Goal: Information Seeking & Learning: Learn about a topic

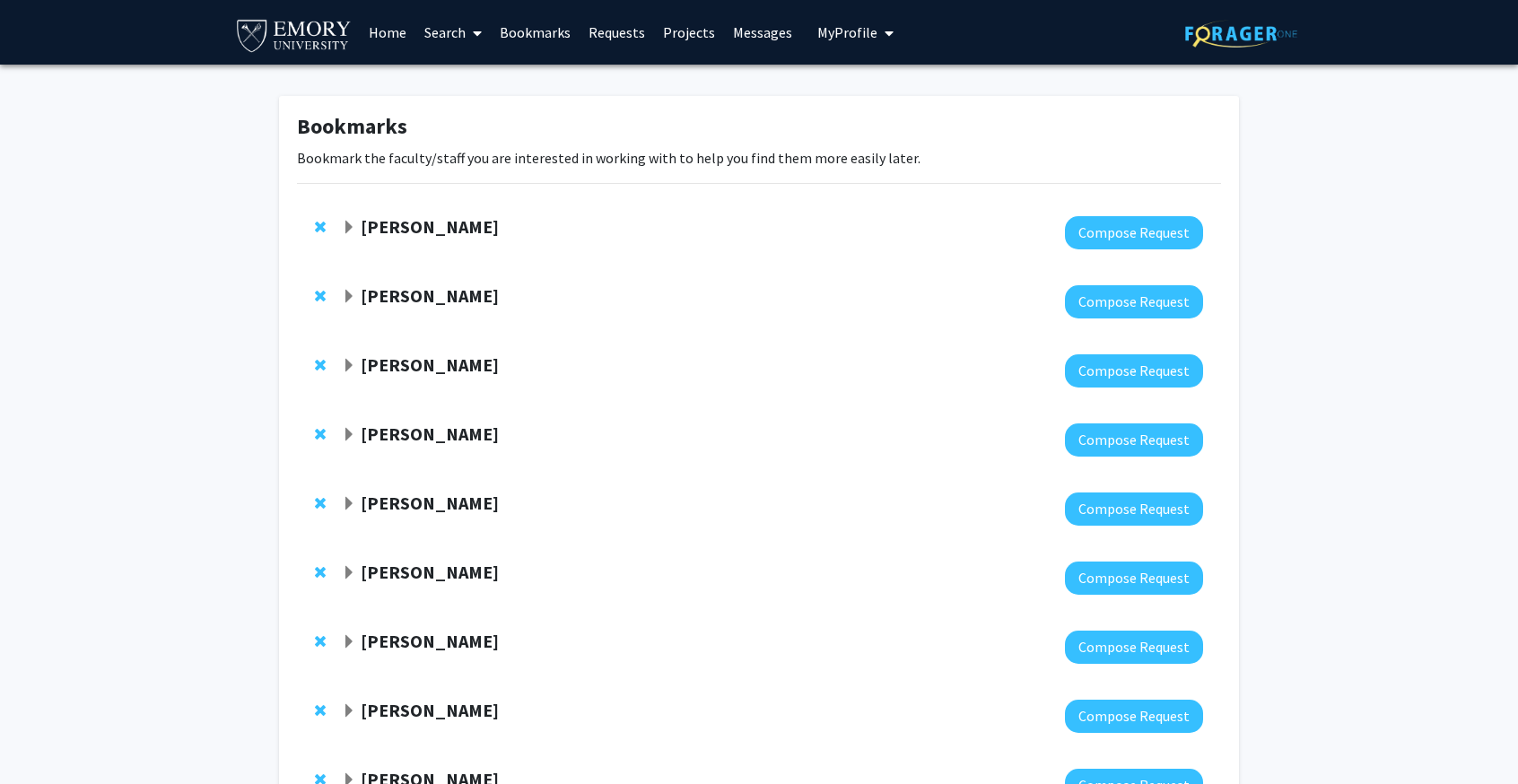
click at [472, 318] on div at bounding box center [771, 302] width 861 height 33
click at [462, 373] on strong "[PERSON_NAME]" at bounding box center [429, 364] width 138 height 23
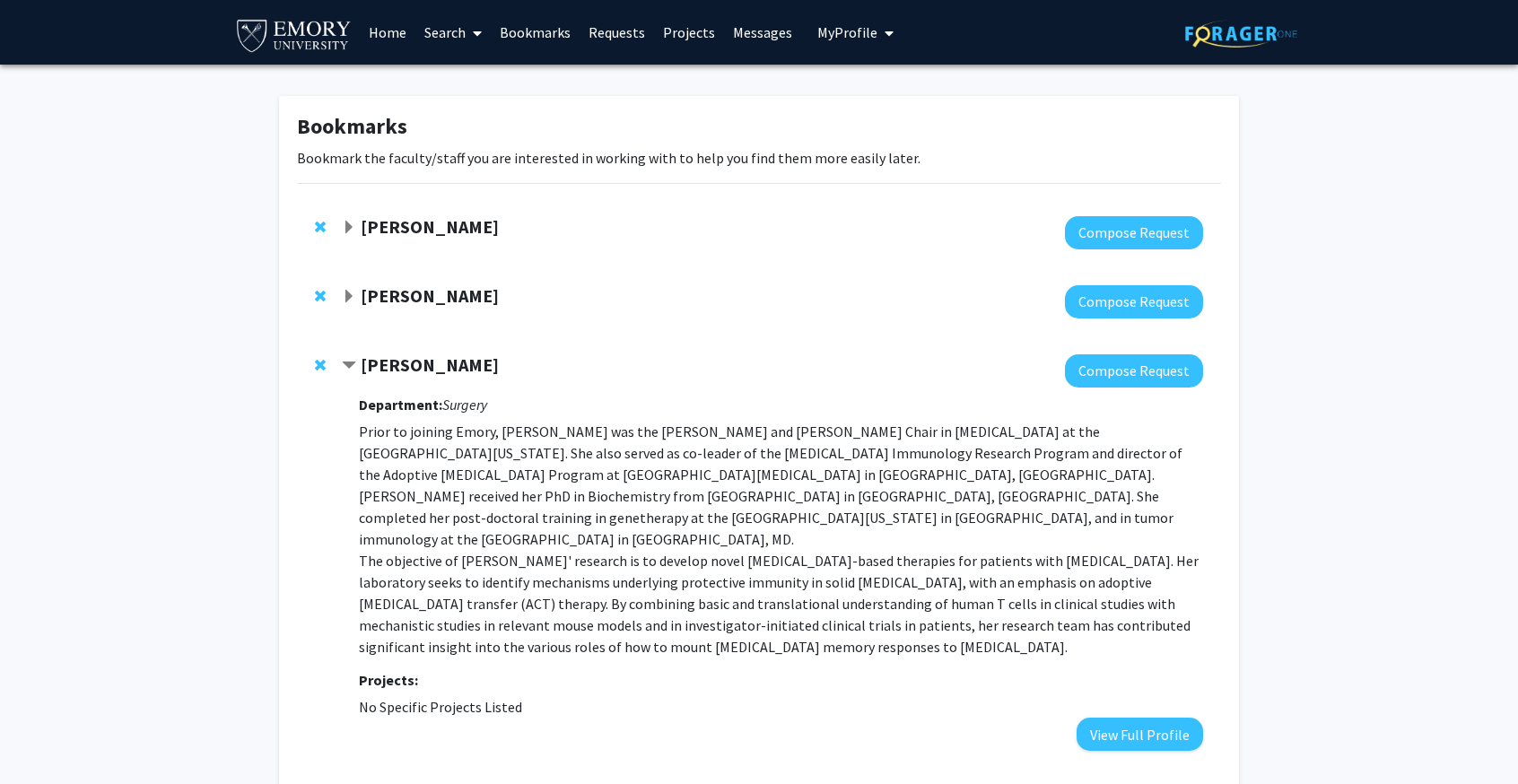
click at [450, 365] on strong "[PERSON_NAME]" at bounding box center [429, 364] width 138 height 23
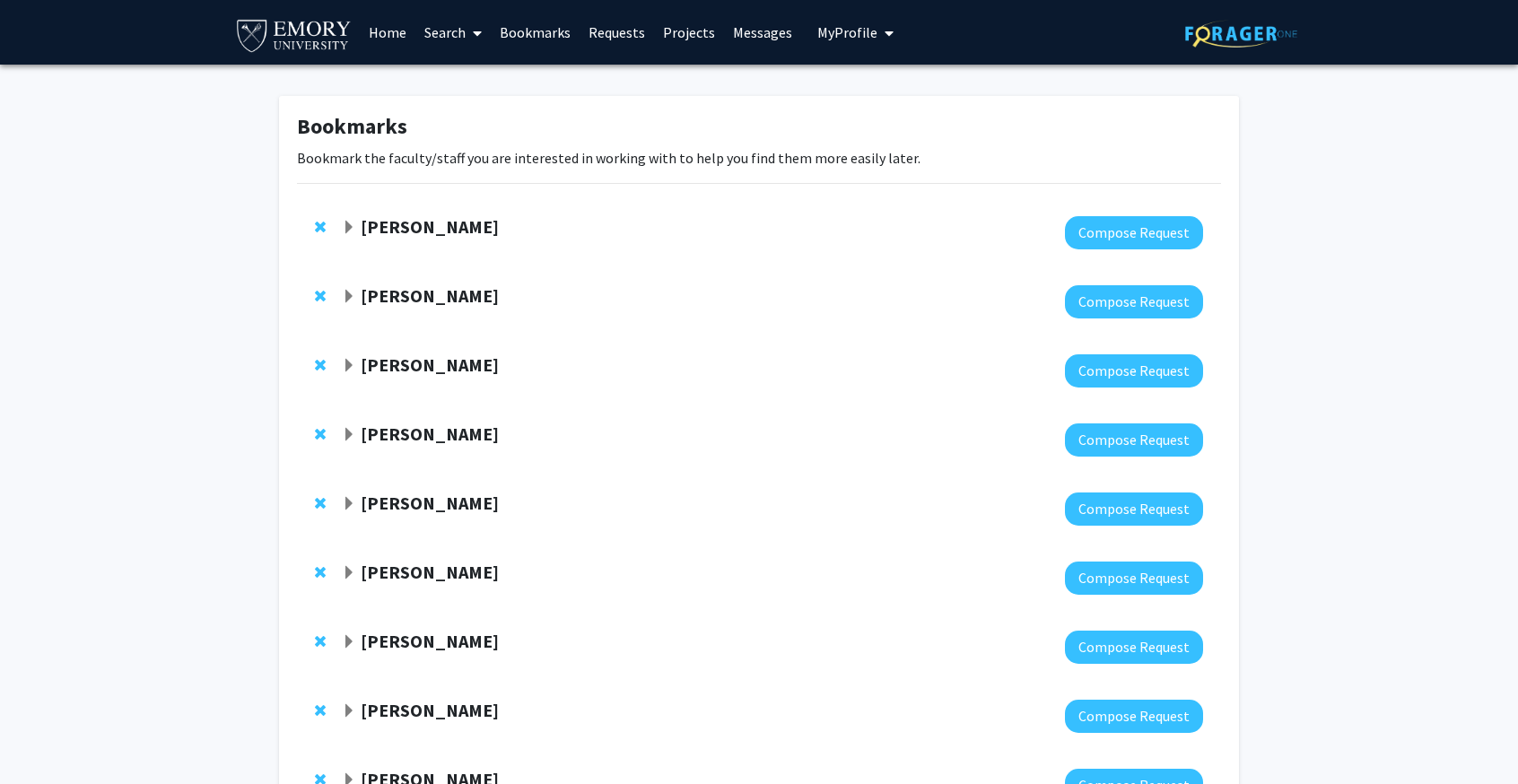
click at [425, 444] on strong "[PERSON_NAME]" at bounding box center [429, 434] width 138 height 23
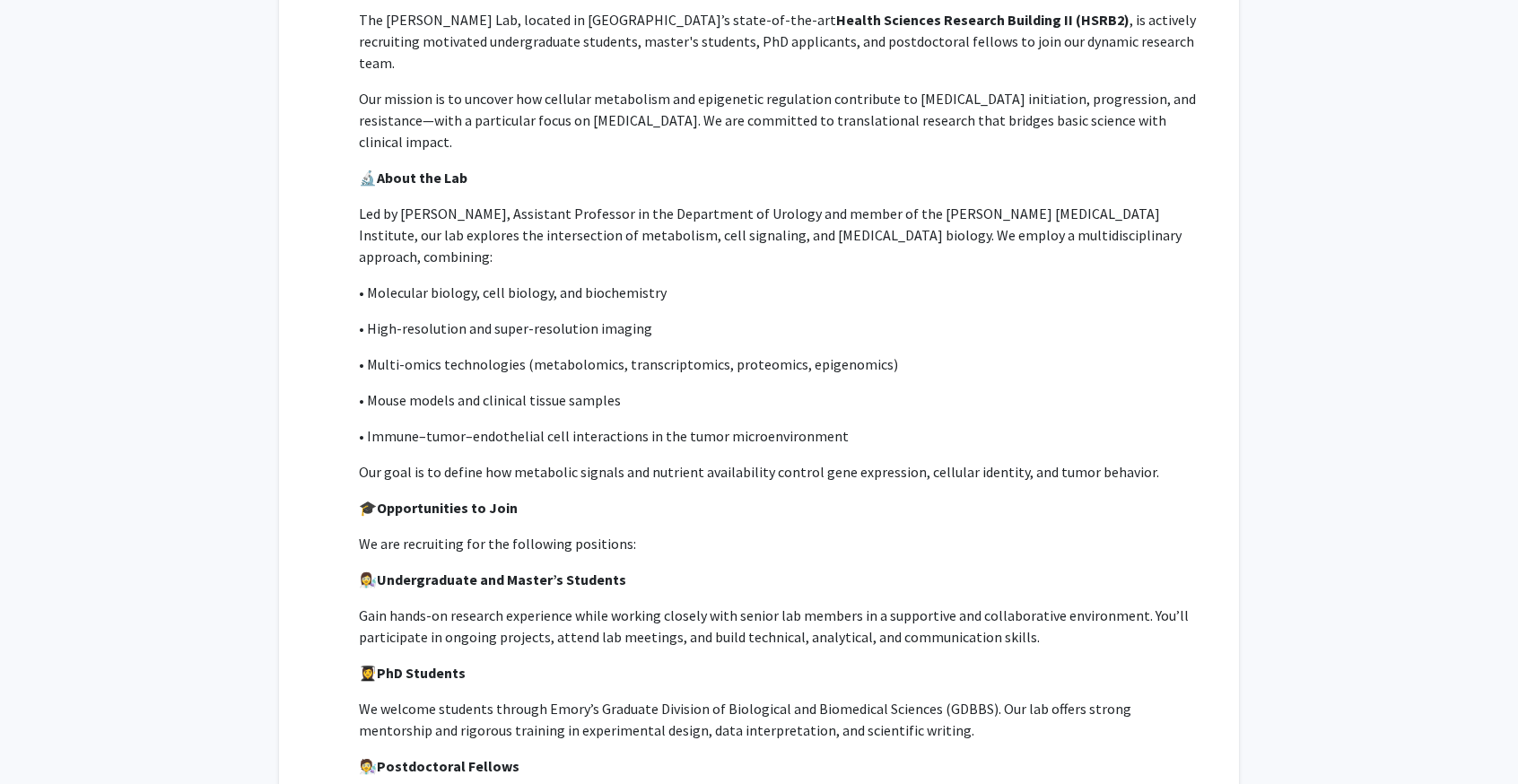
scroll to position [1076, 0]
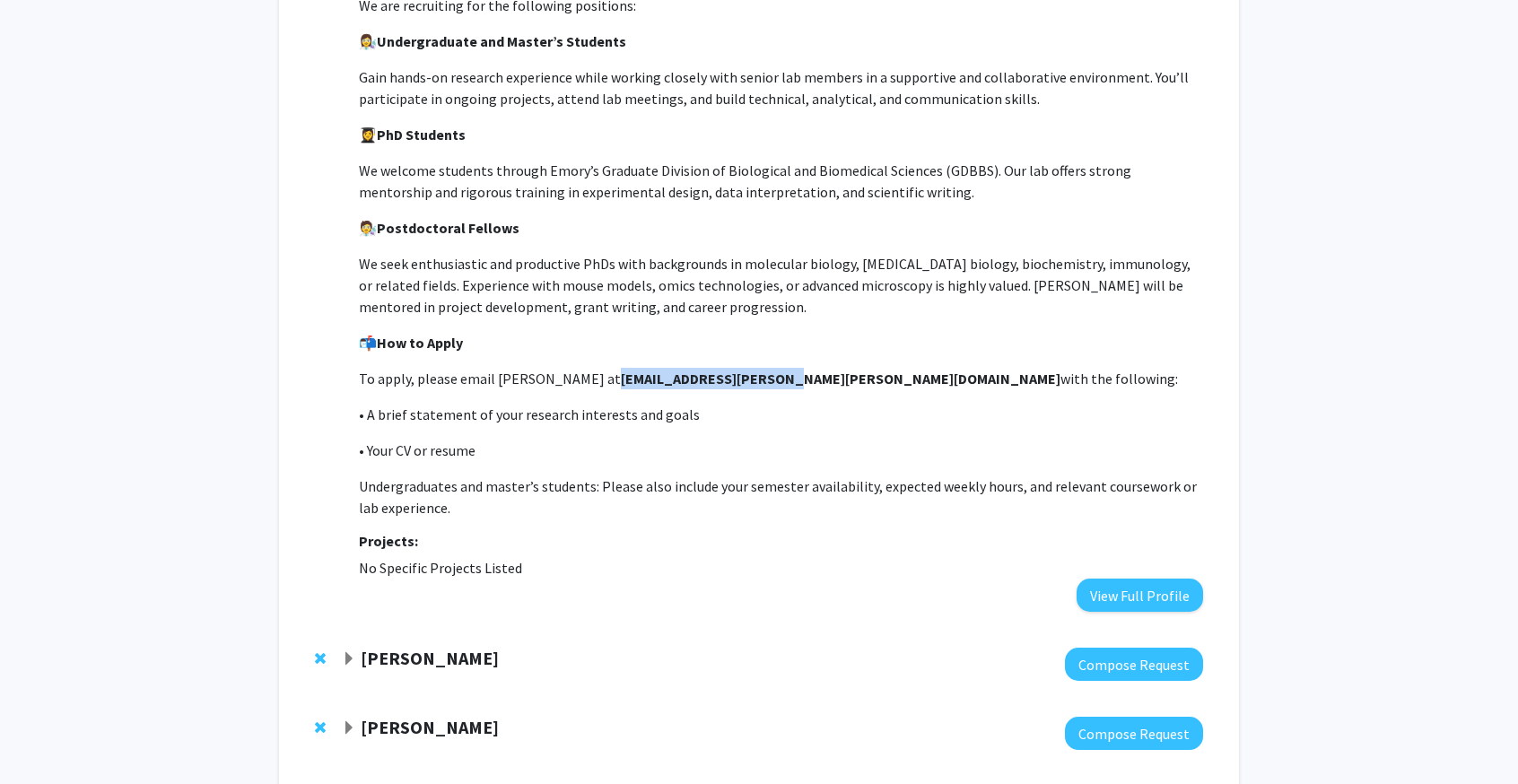
drag, startPoint x: 783, startPoint y: 292, endPoint x: 614, endPoint y: 300, distance: 169.2
click at [614, 368] on p "To apply, please email Dr. Jianhua Xiong at jianhua.xiong@emory.edu with the fo…" at bounding box center [780, 379] width 844 height 22
copy strong "[EMAIL_ADDRESS][PERSON_NAME][PERSON_NAME][DOMAIN_NAME]"
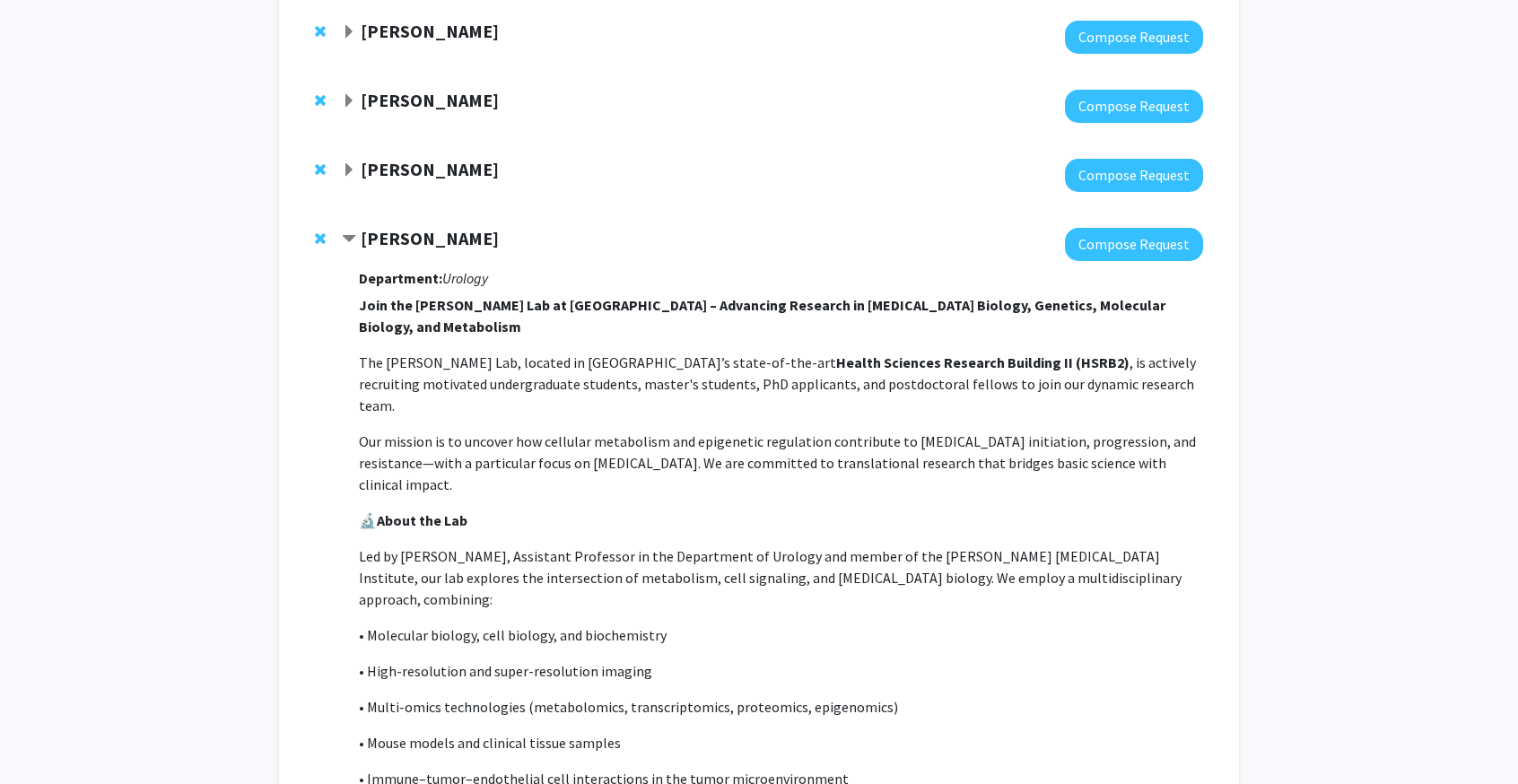
scroll to position [180, 0]
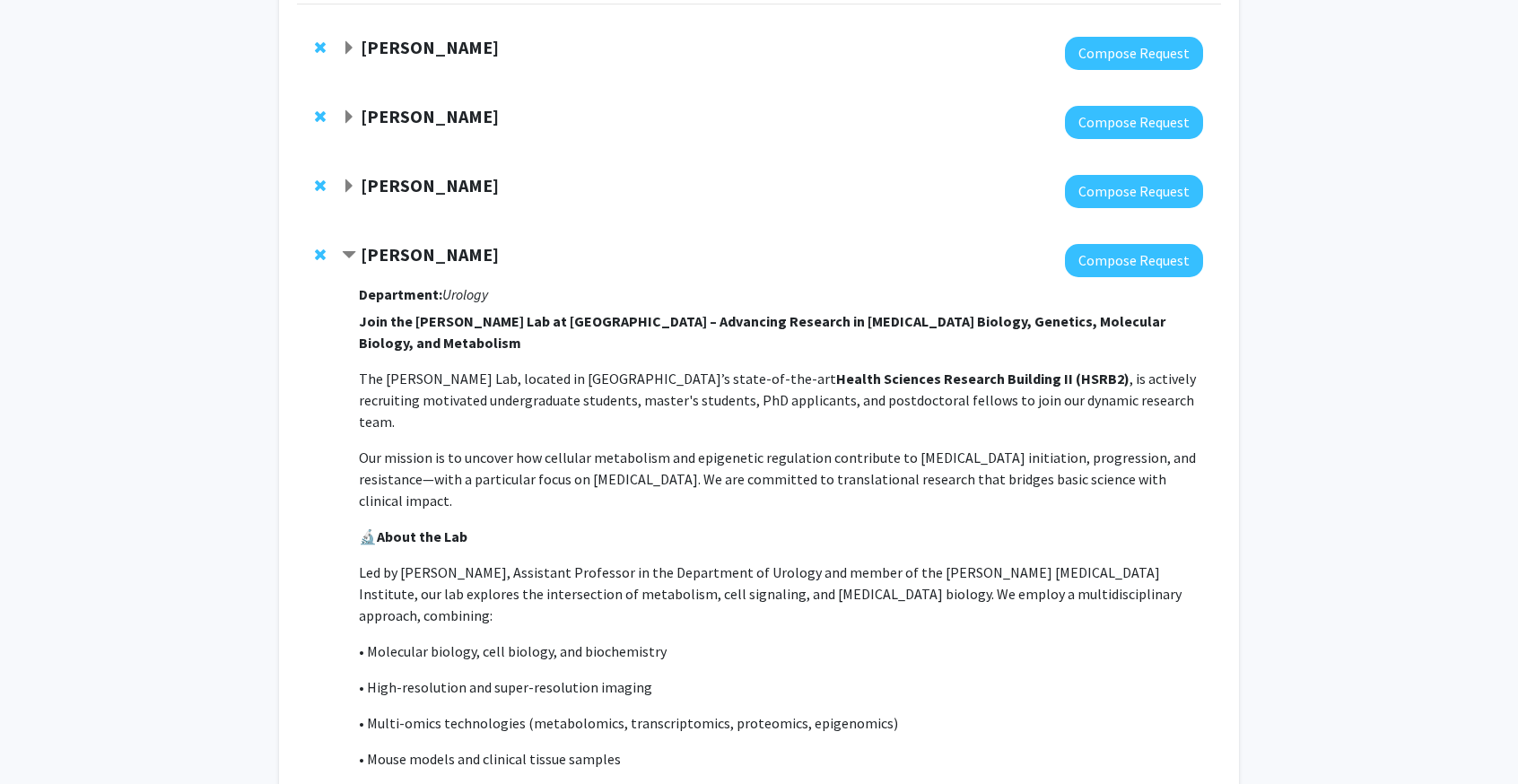
click at [420, 249] on strong "[PERSON_NAME]" at bounding box center [429, 254] width 138 height 23
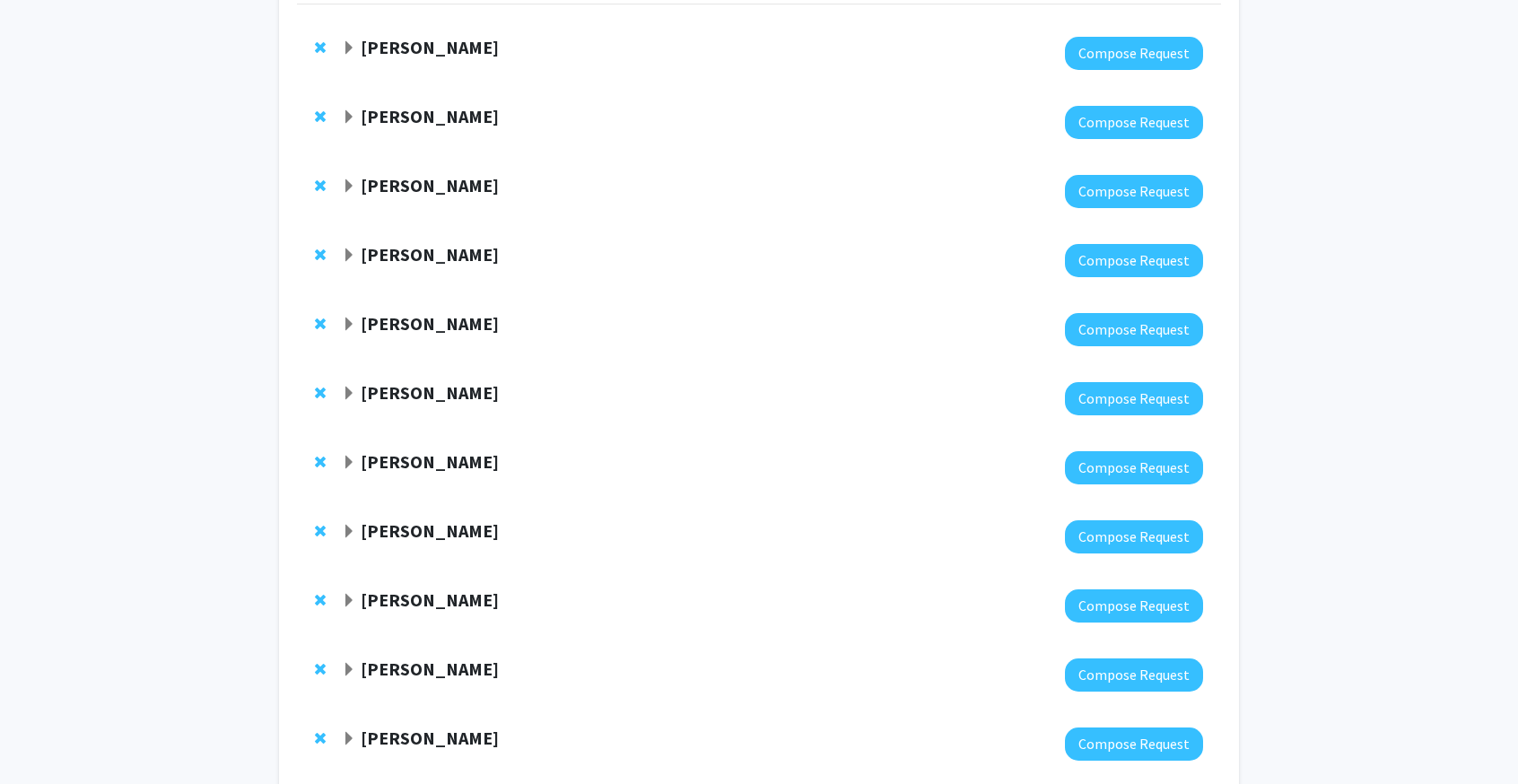
click at [420, 249] on strong "[PERSON_NAME]" at bounding box center [429, 254] width 138 height 23
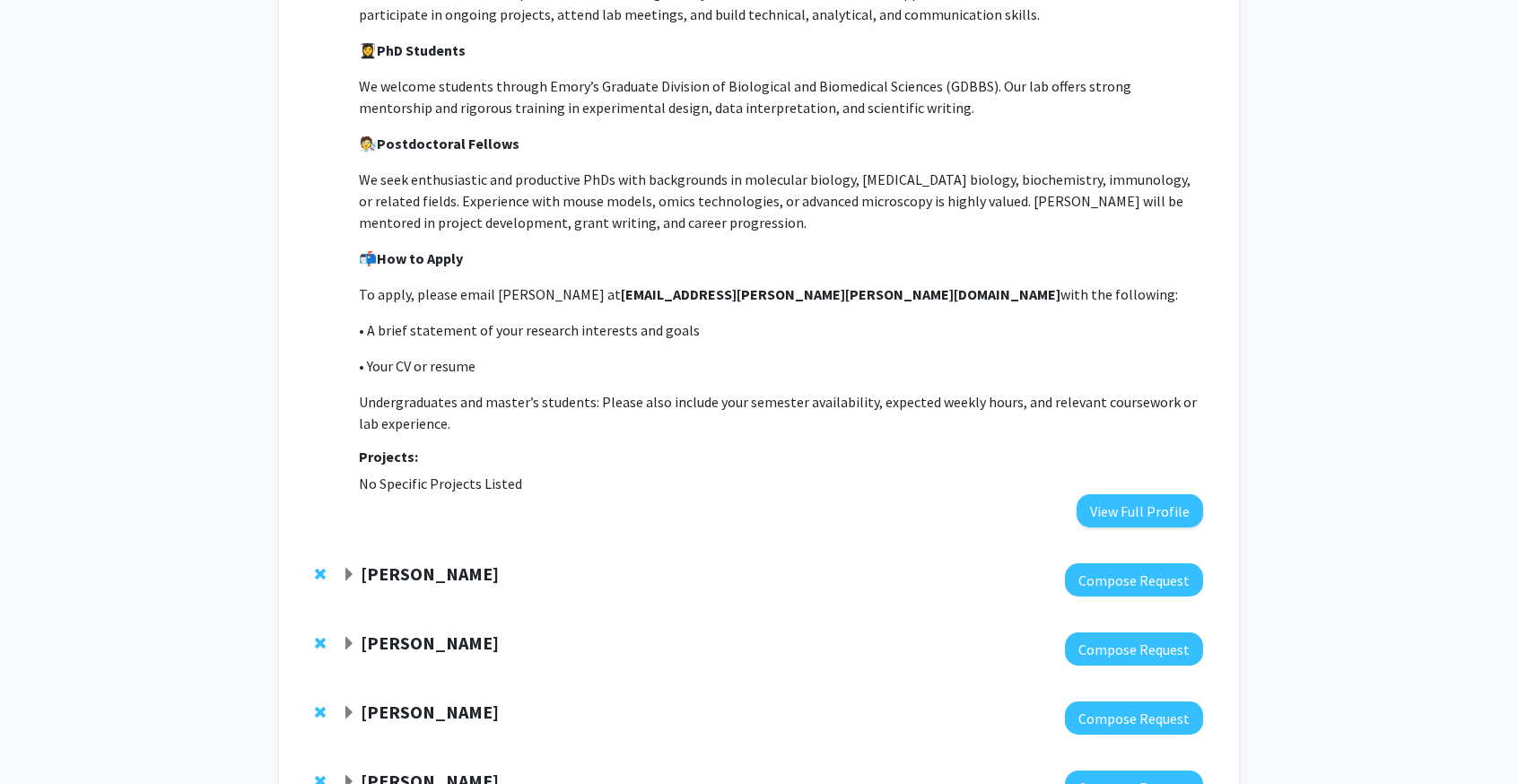
scroll to position [1345, 0]
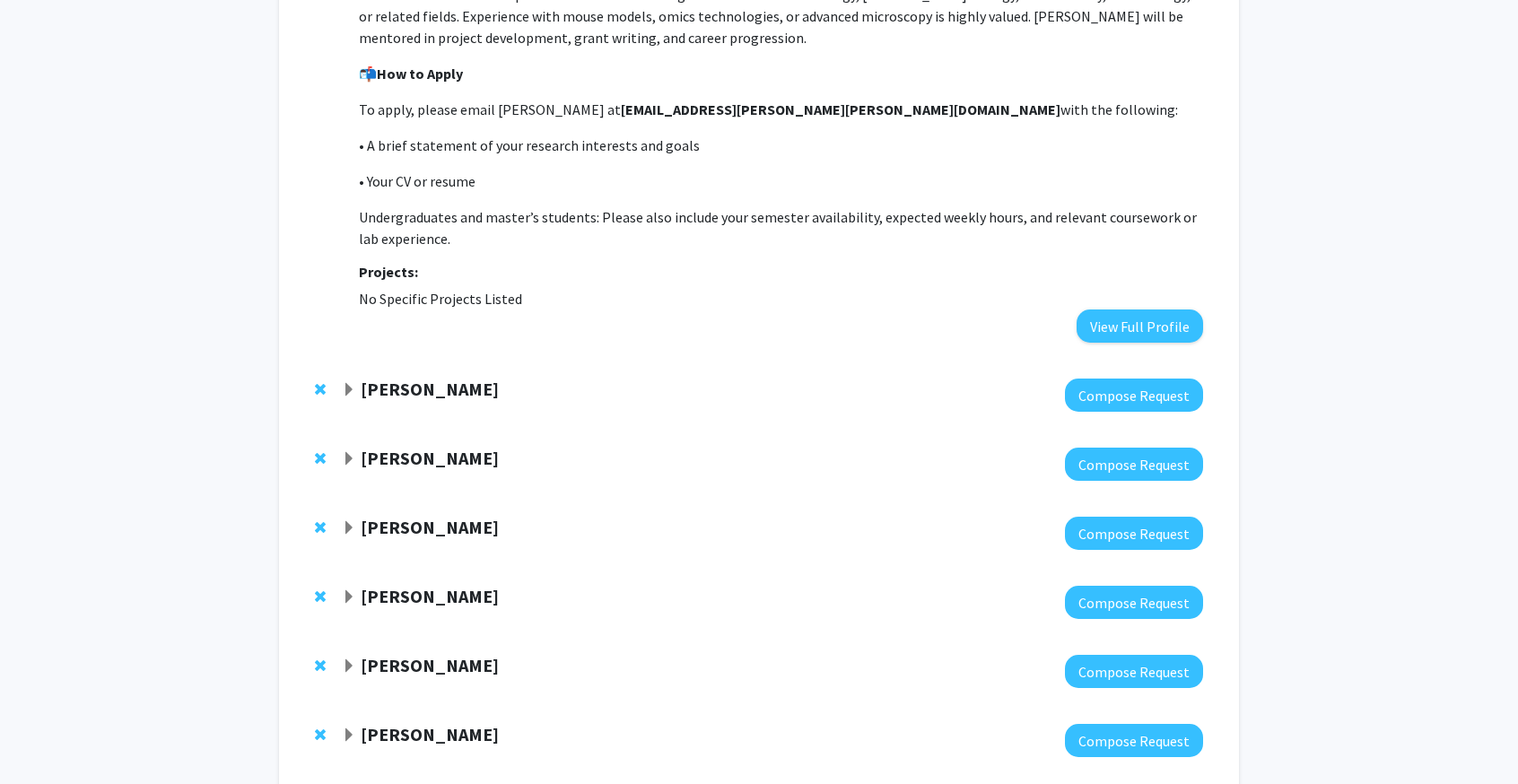
click at [428, 378] on strong "[PERSON_NAME]" at bounding box center [429, 389] width 138 height 23
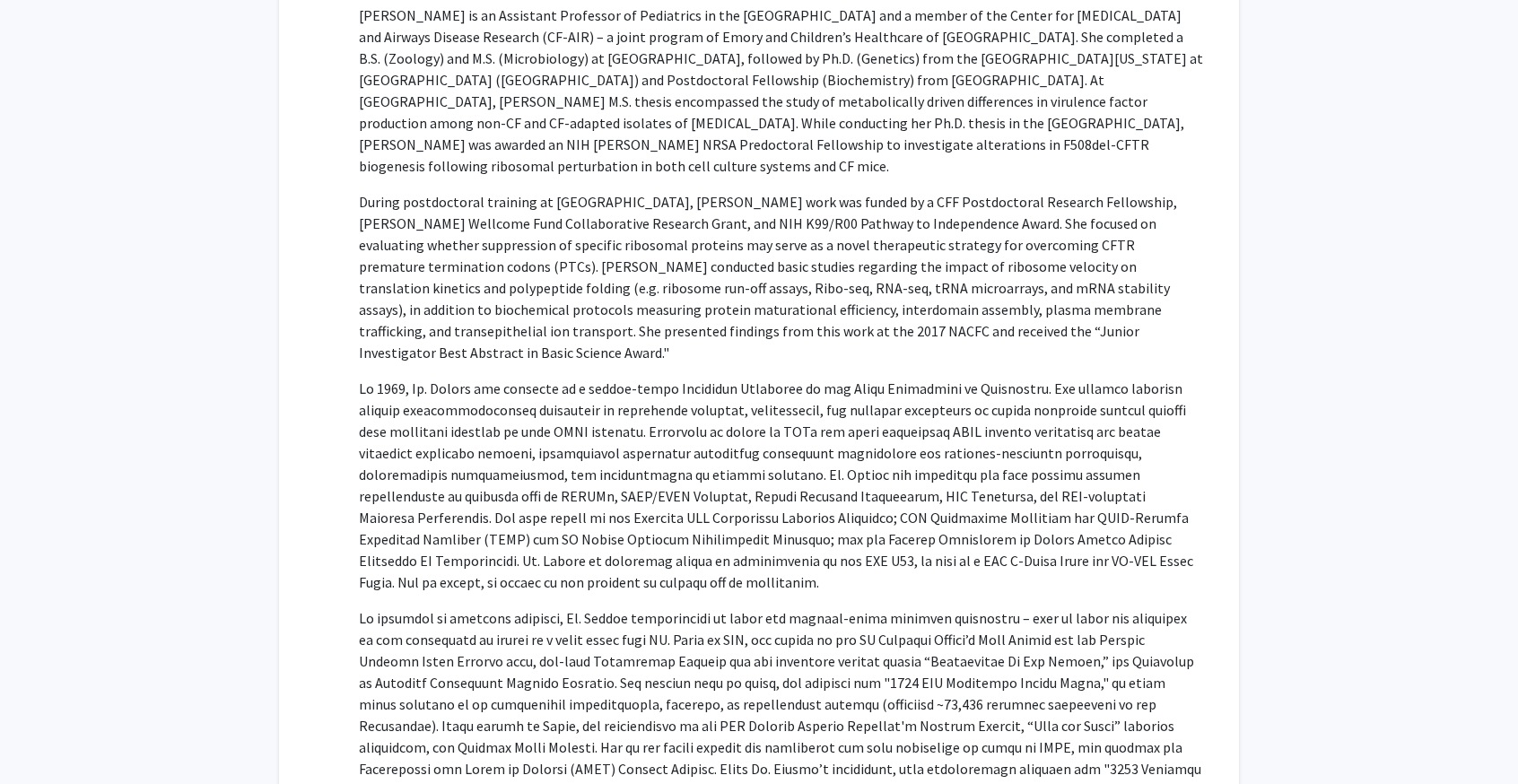
scroll to position [1615, 0]
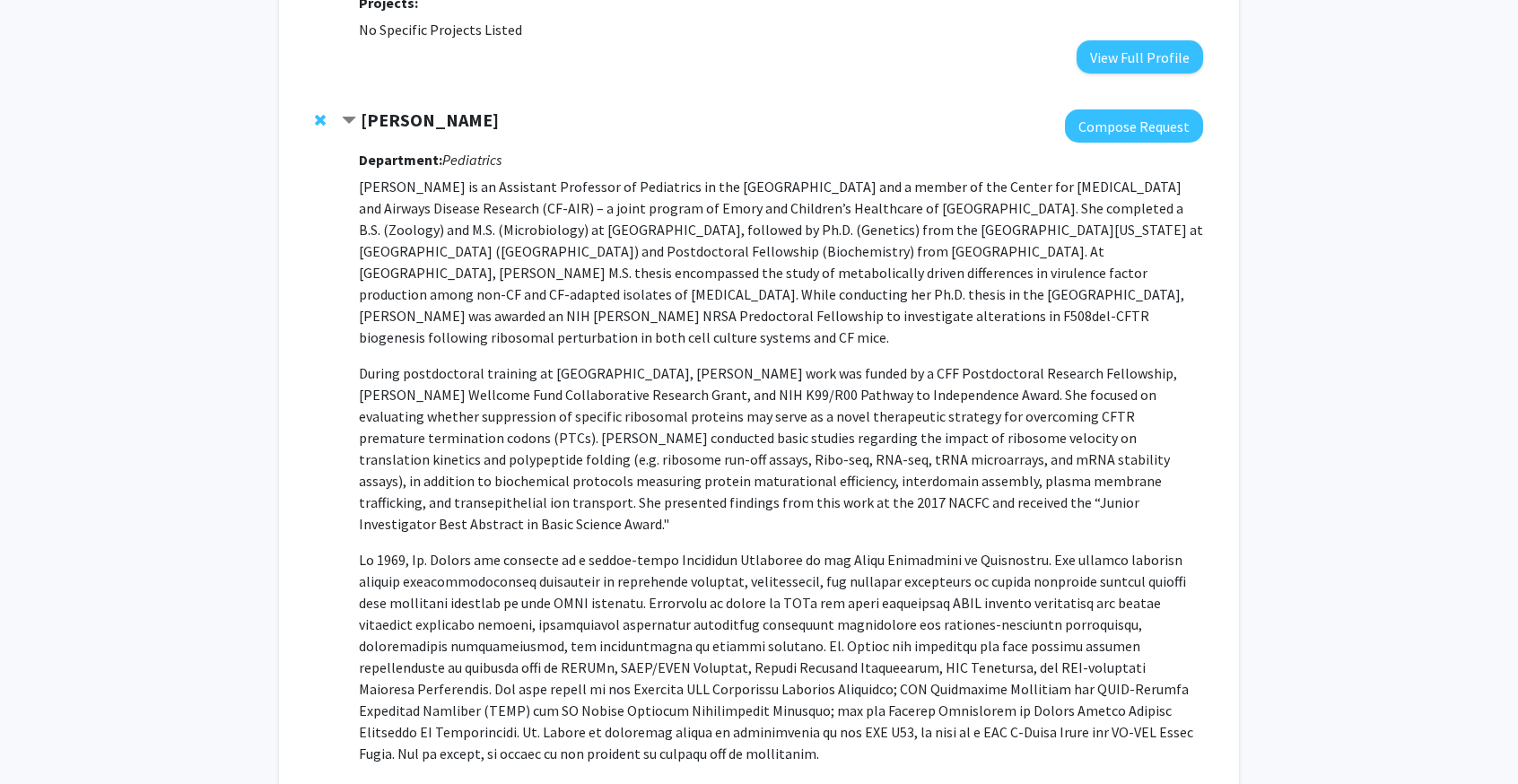
click at [610, 384] on p "During postdoctoral training at Emory, Dr. Oliver’s work was funded by a CFF Po…" at bounding box center [780, 448] width 844 height 172
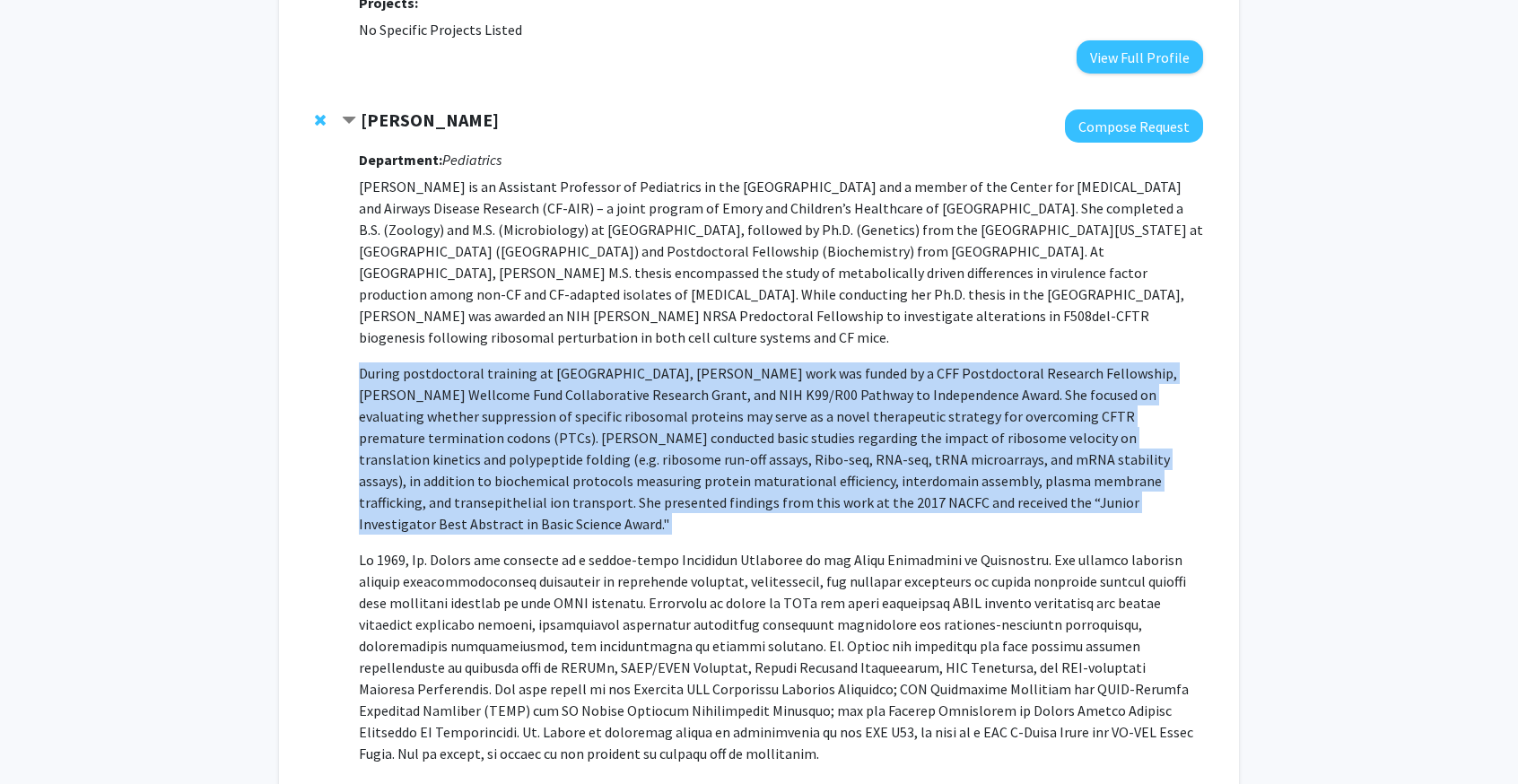
click at [610, 384] on p "During postdoctoral training at Emory, Dr. Oliver’s work was funded by a CFF Po…" at bounding box center [780, 448] width 844 height 172
click at [589, 376] on p "During postdoctoral training at Emory, Dr. Oliver’s work was funded by a CFF Po…" at bounding box center [780, 448] width 844 height 172
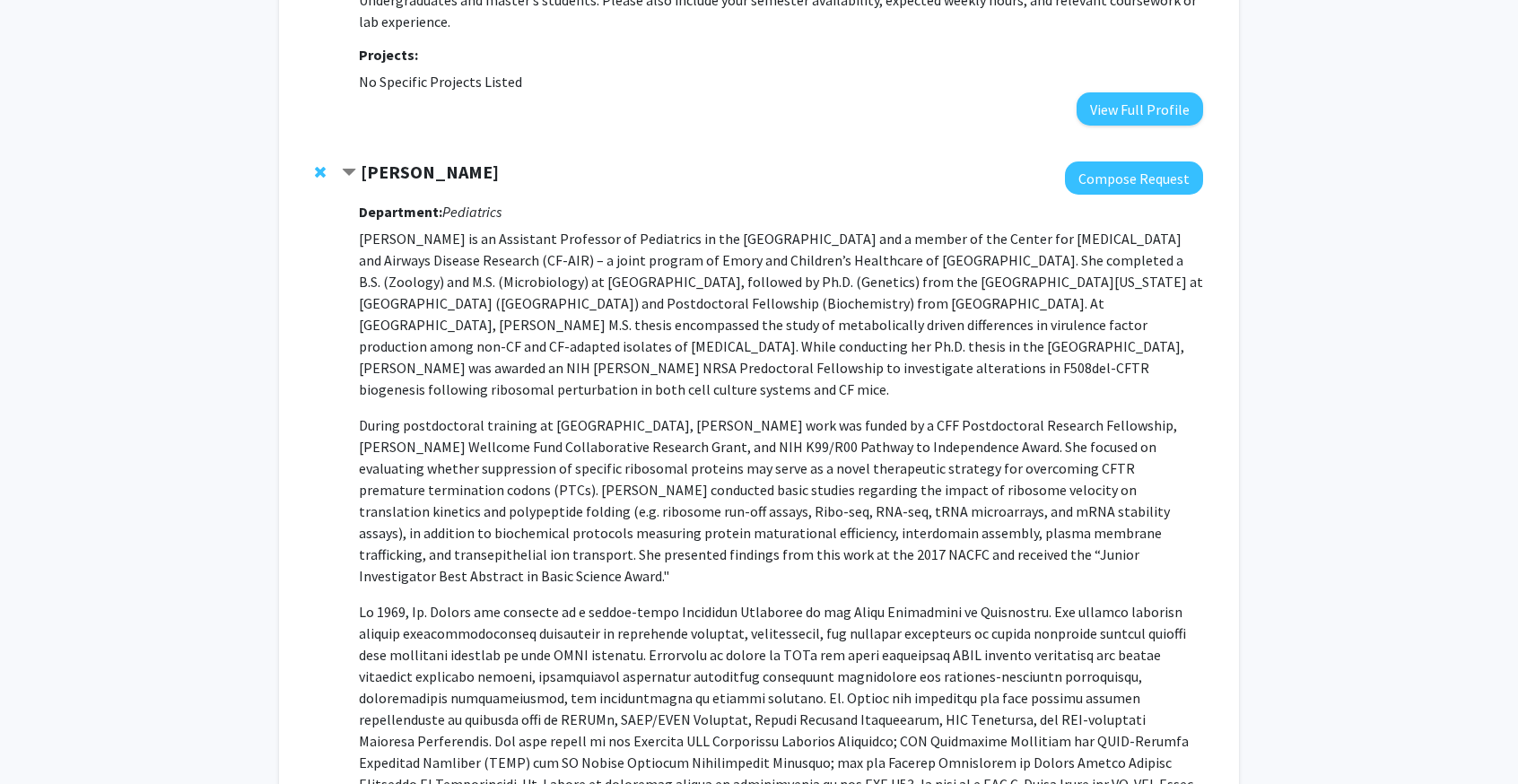
scroll to position [1525, 0]
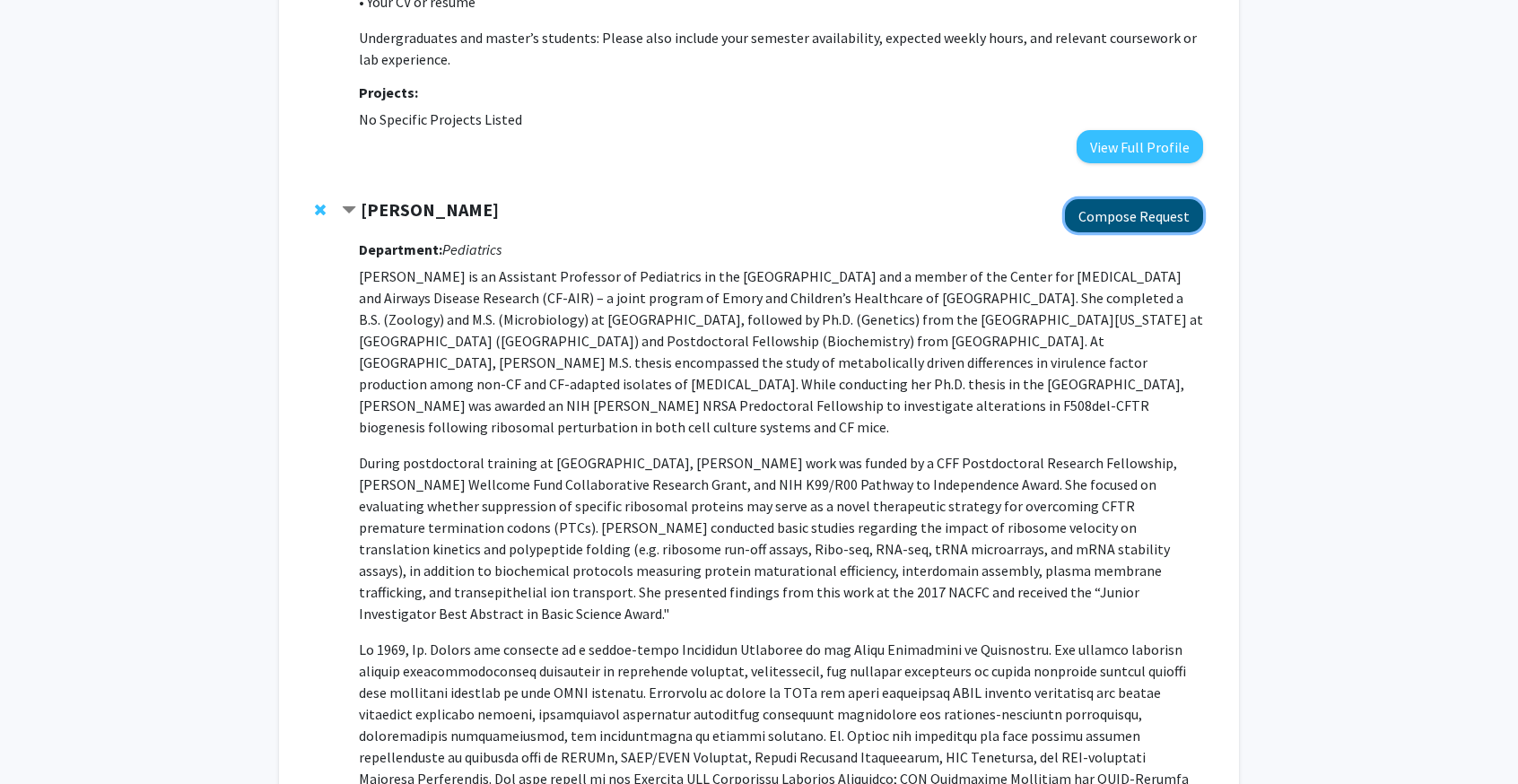
click at [1111, 199] on button "Compose Request" at bounding box center [1134, 215] width 138 height 33
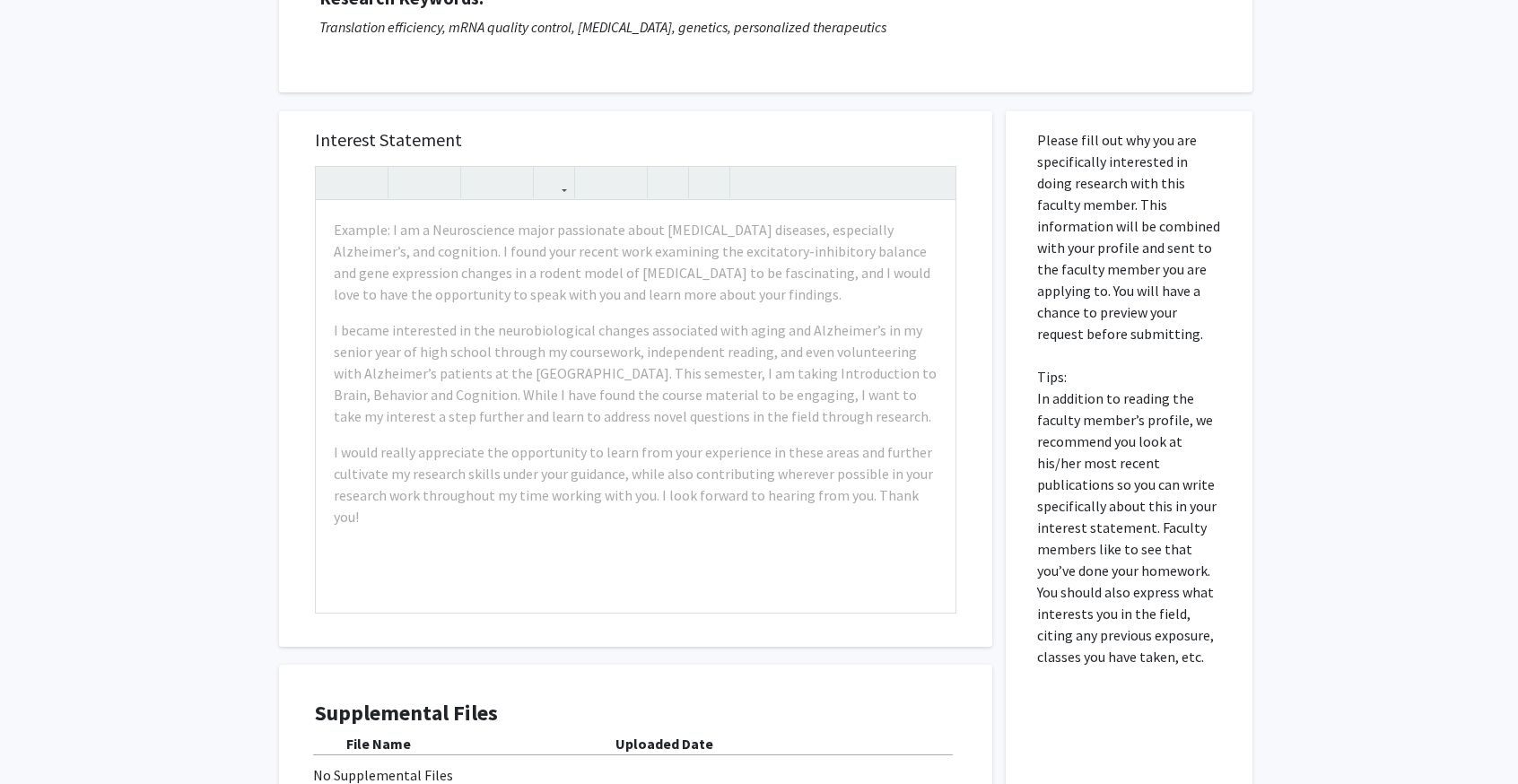
scroll to position [31, 0]
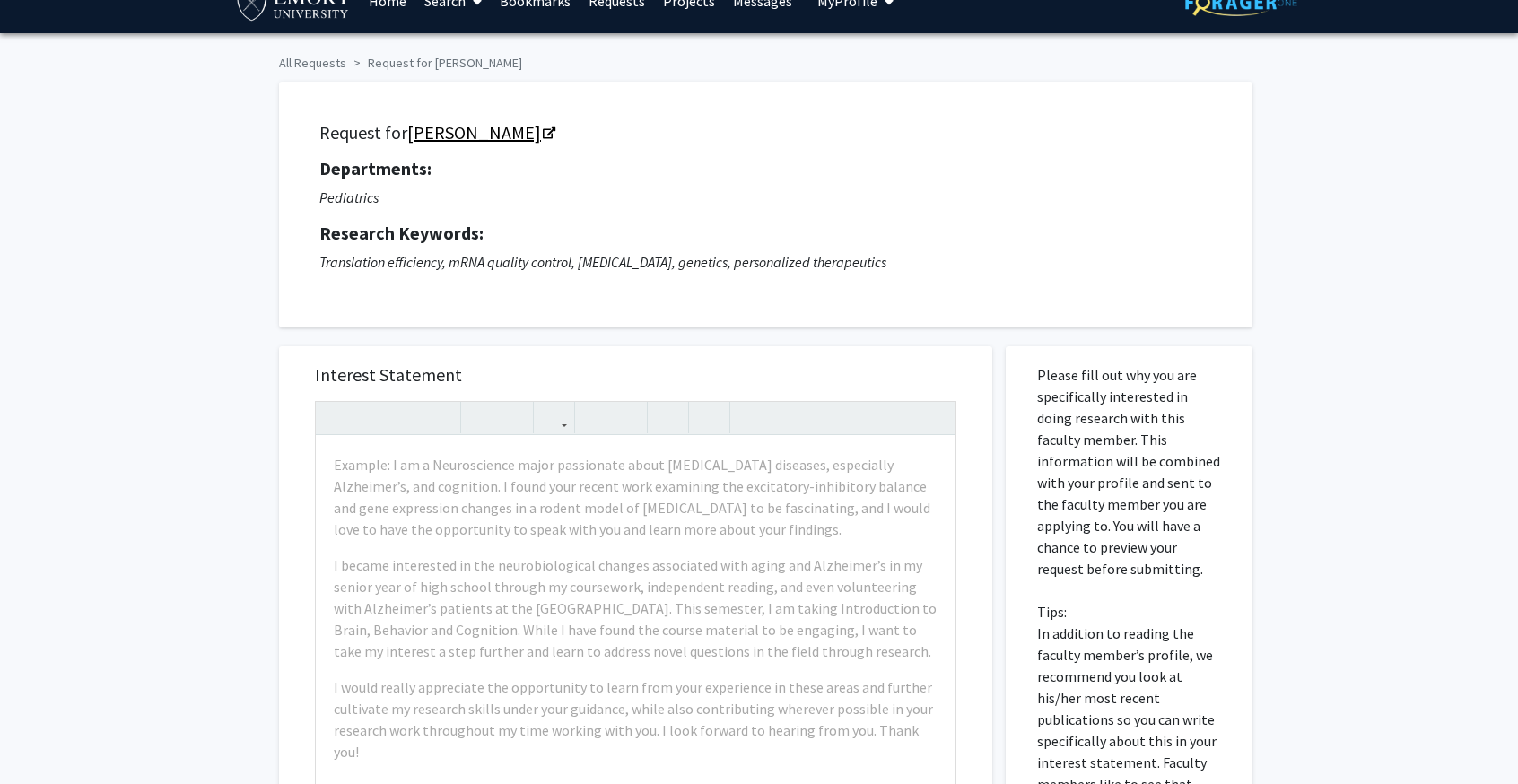
click at [498, 136] on link "[PERSON_NAME]" at bounding box center [480, 132] width 146 height 23
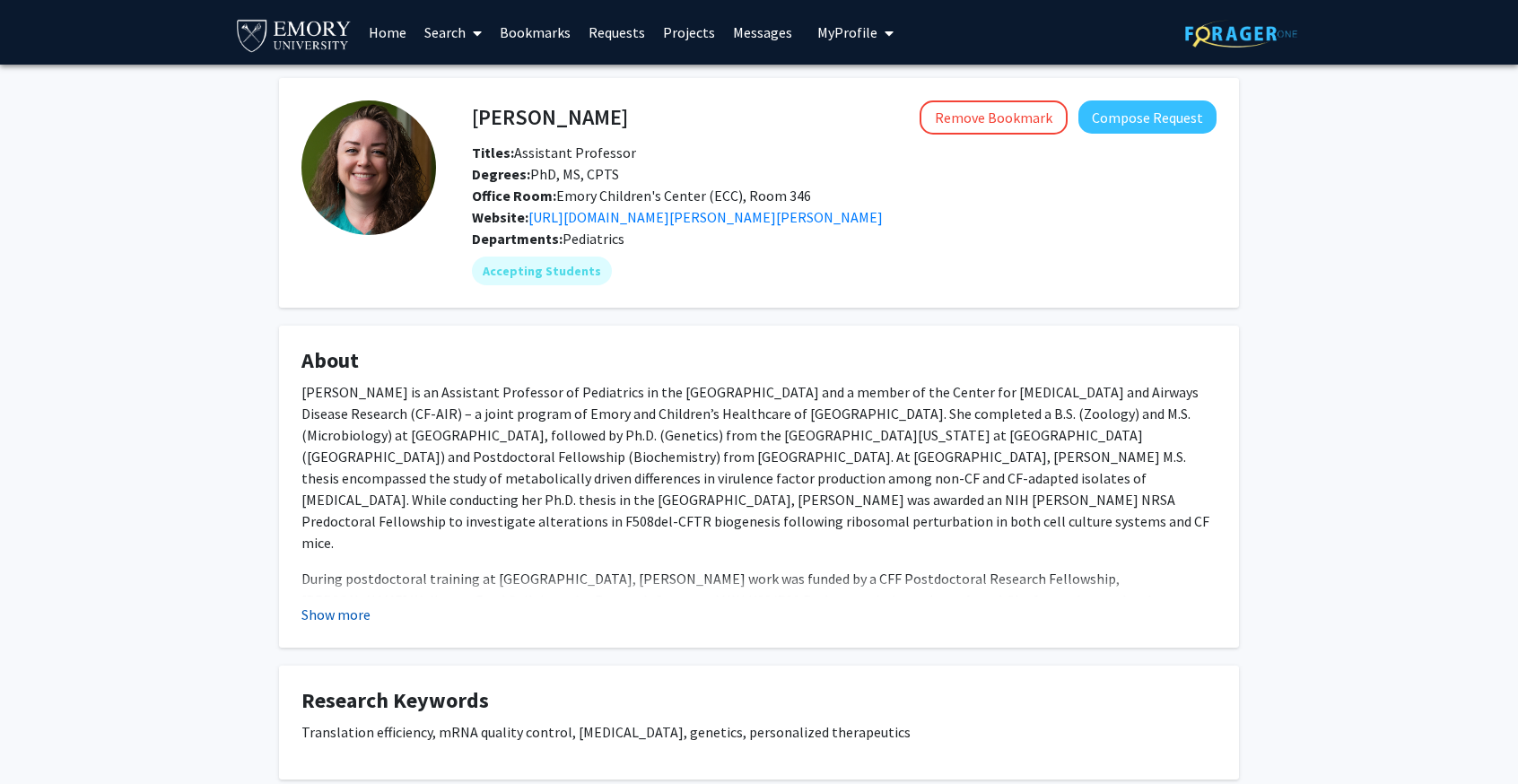
click at [364, 618] on button "Show more" at bounding box center [336, 614] width 69 height 22
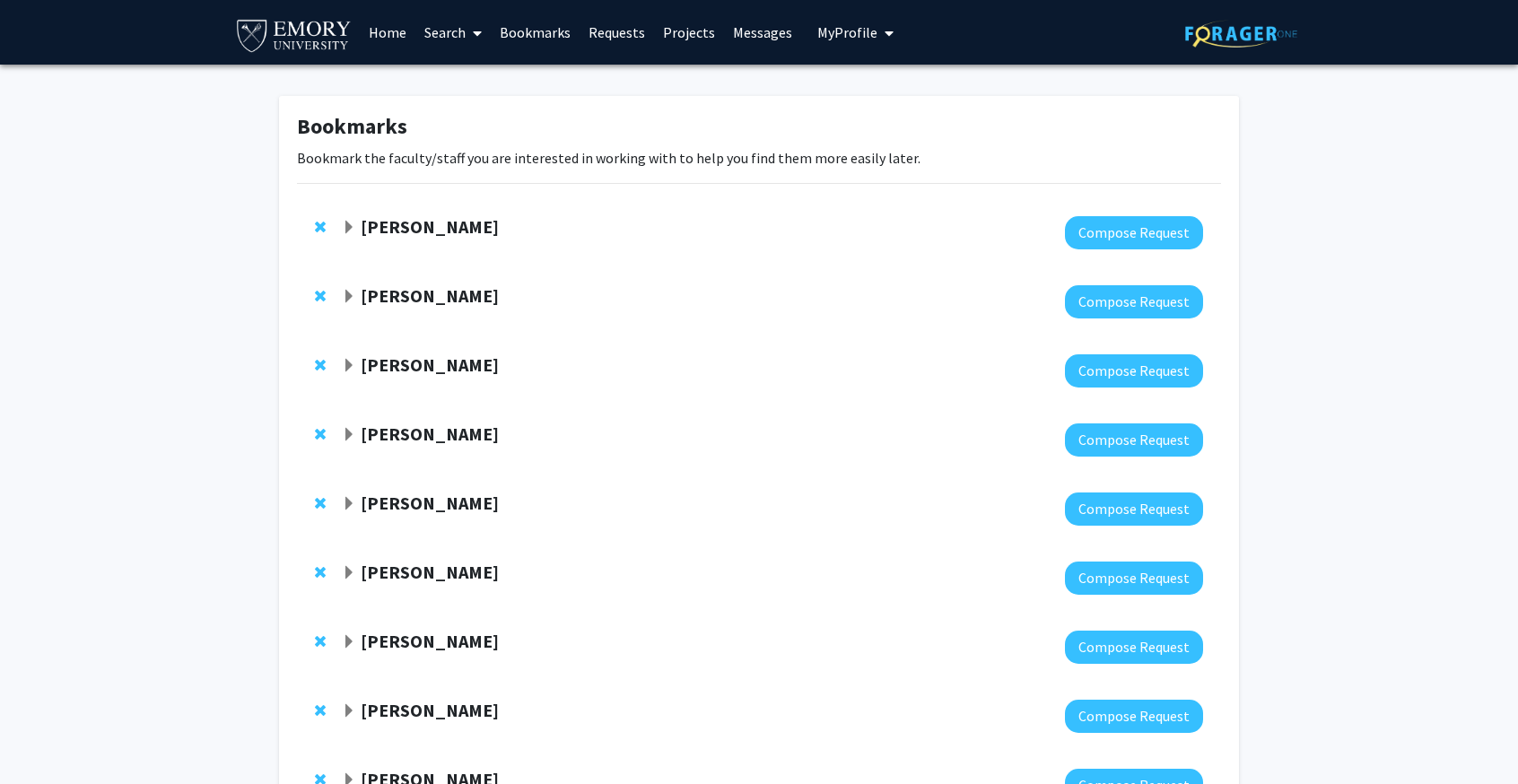
click at [539, 32] on link "Bookmarks" at bounding box center [535, 32] width 89 height 63
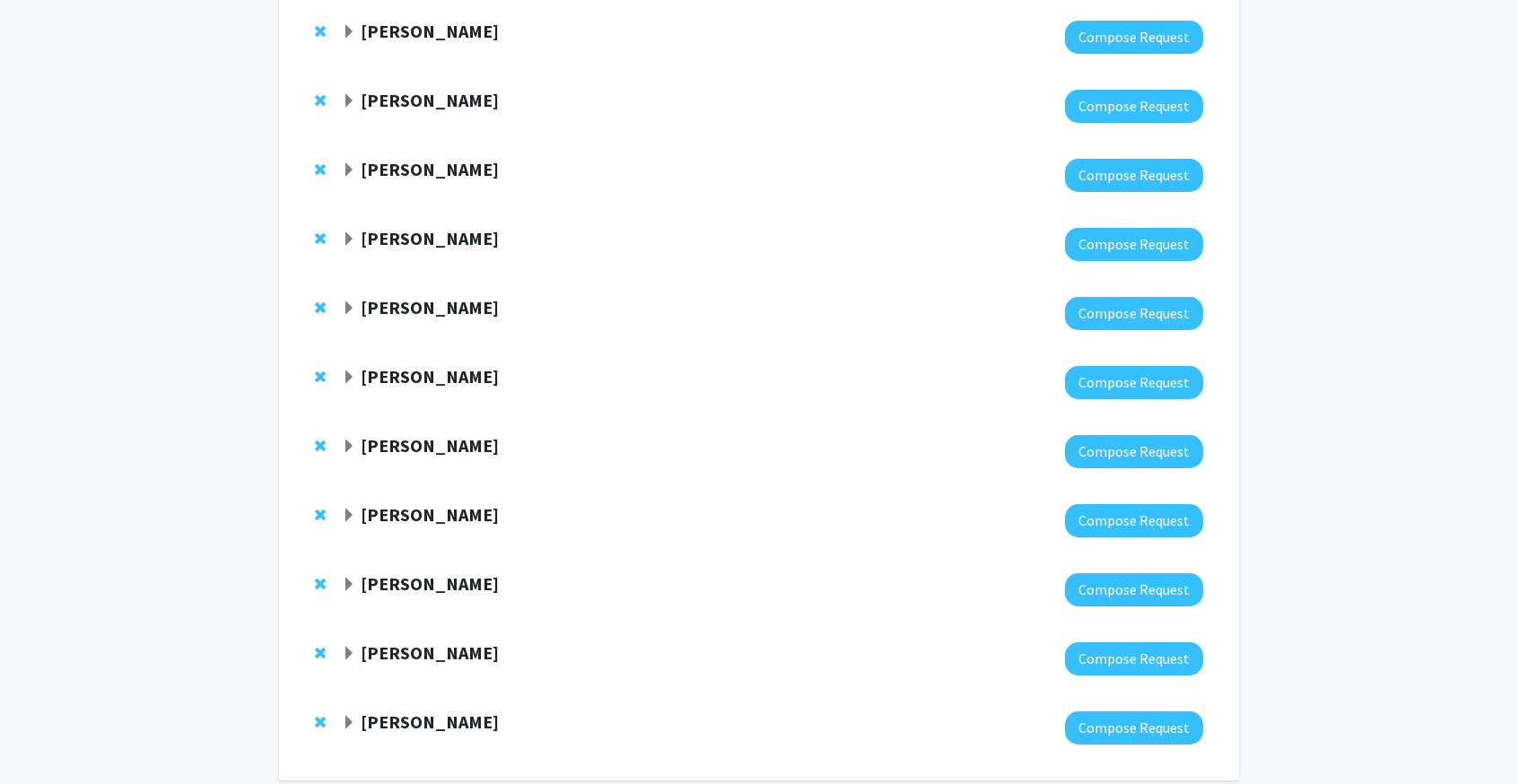
scroll to position [244, 0]
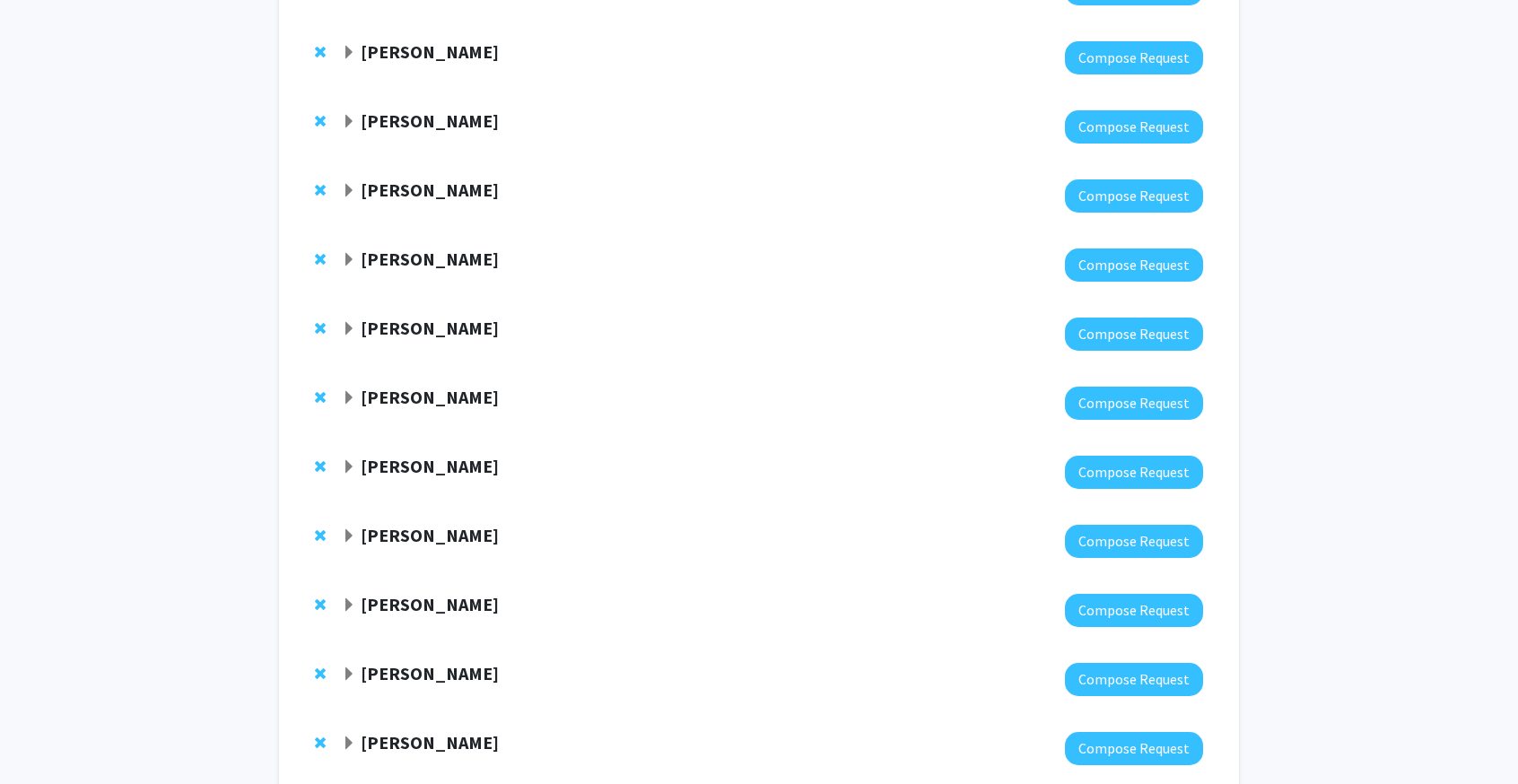
click at [445, 179] on strong "[PERSON_NAME]" at bounding box center [429, 190] width 138 height 23
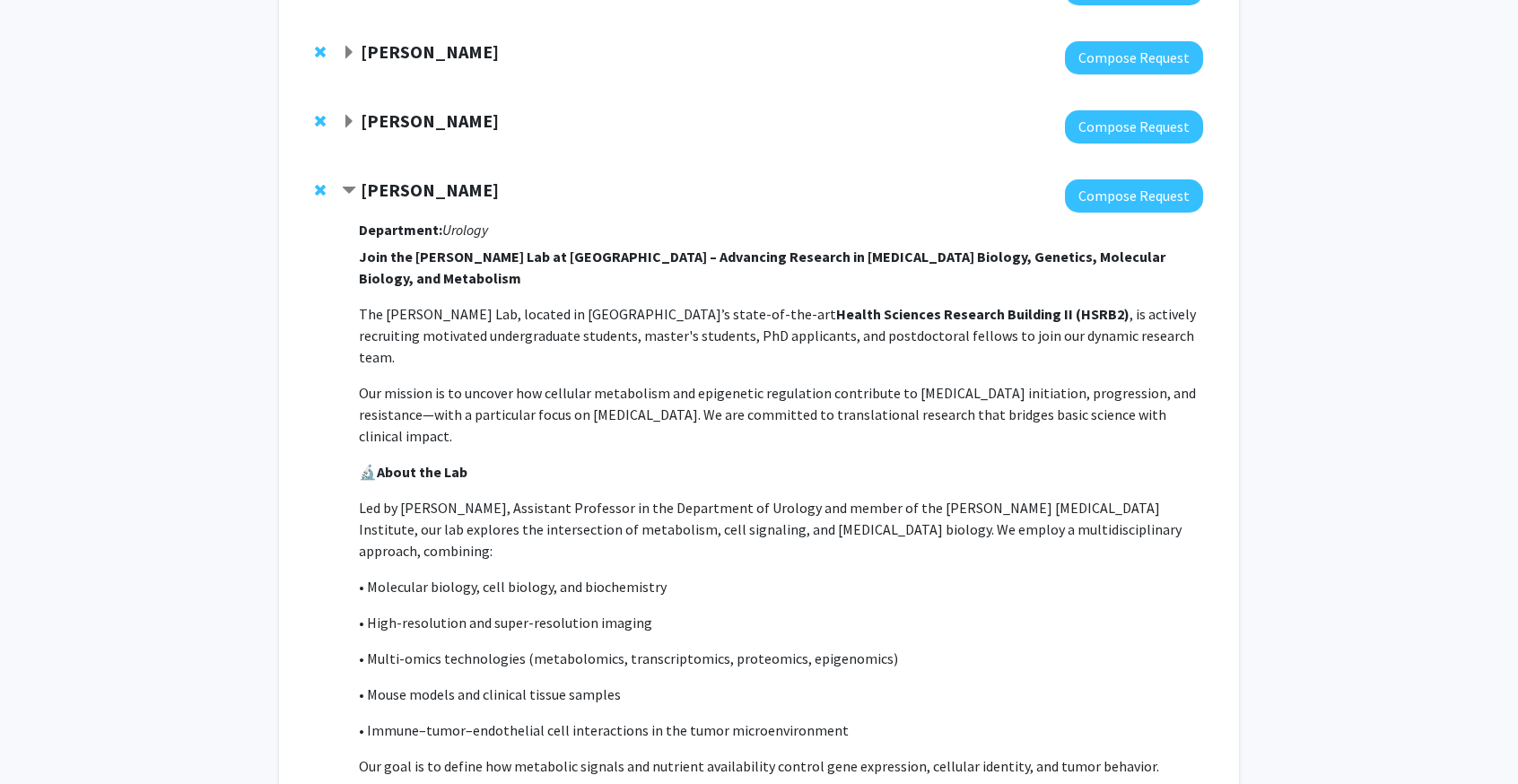
click at [485, 303] on p "The [PERSON_NAME] Lab, located in [GEOGRAPHIC_DATA]’s state-of-the-art Health S…" at bounding box center [780, 335] width 844 height 65
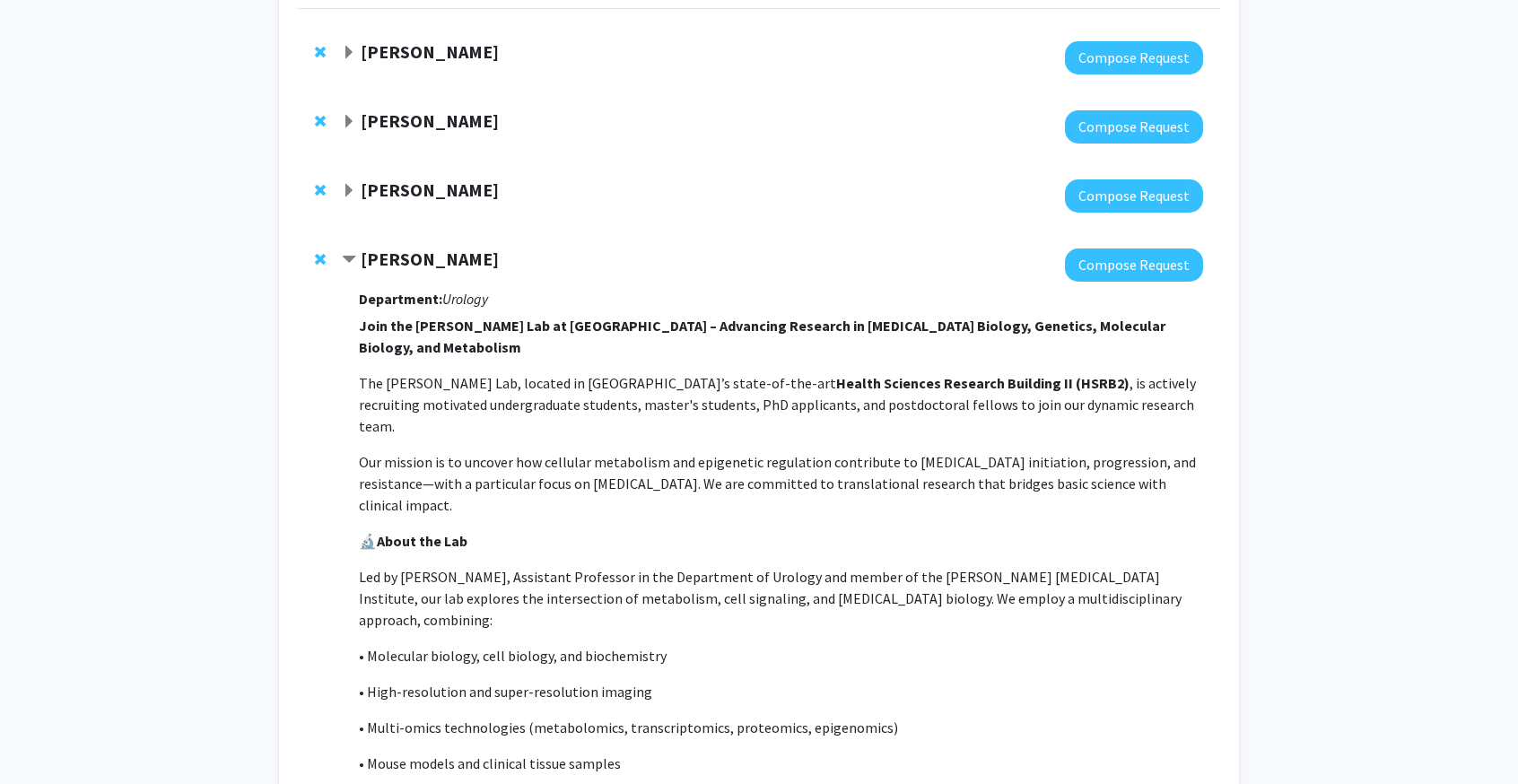
scroll to position [65, 0]
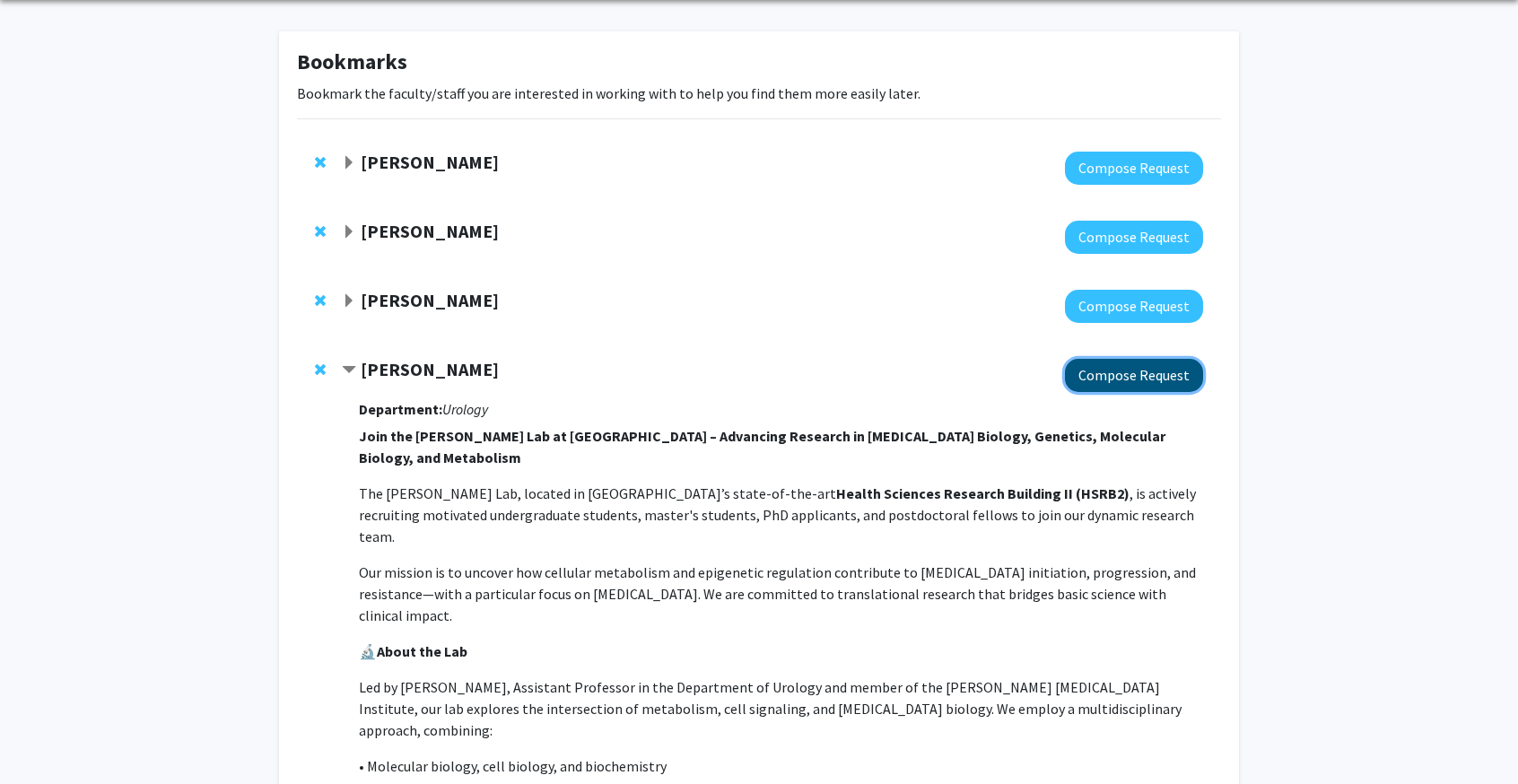
click at [1131, 370] on button "Compose Request" at bounding box center [1134, 375] width 138 height 33
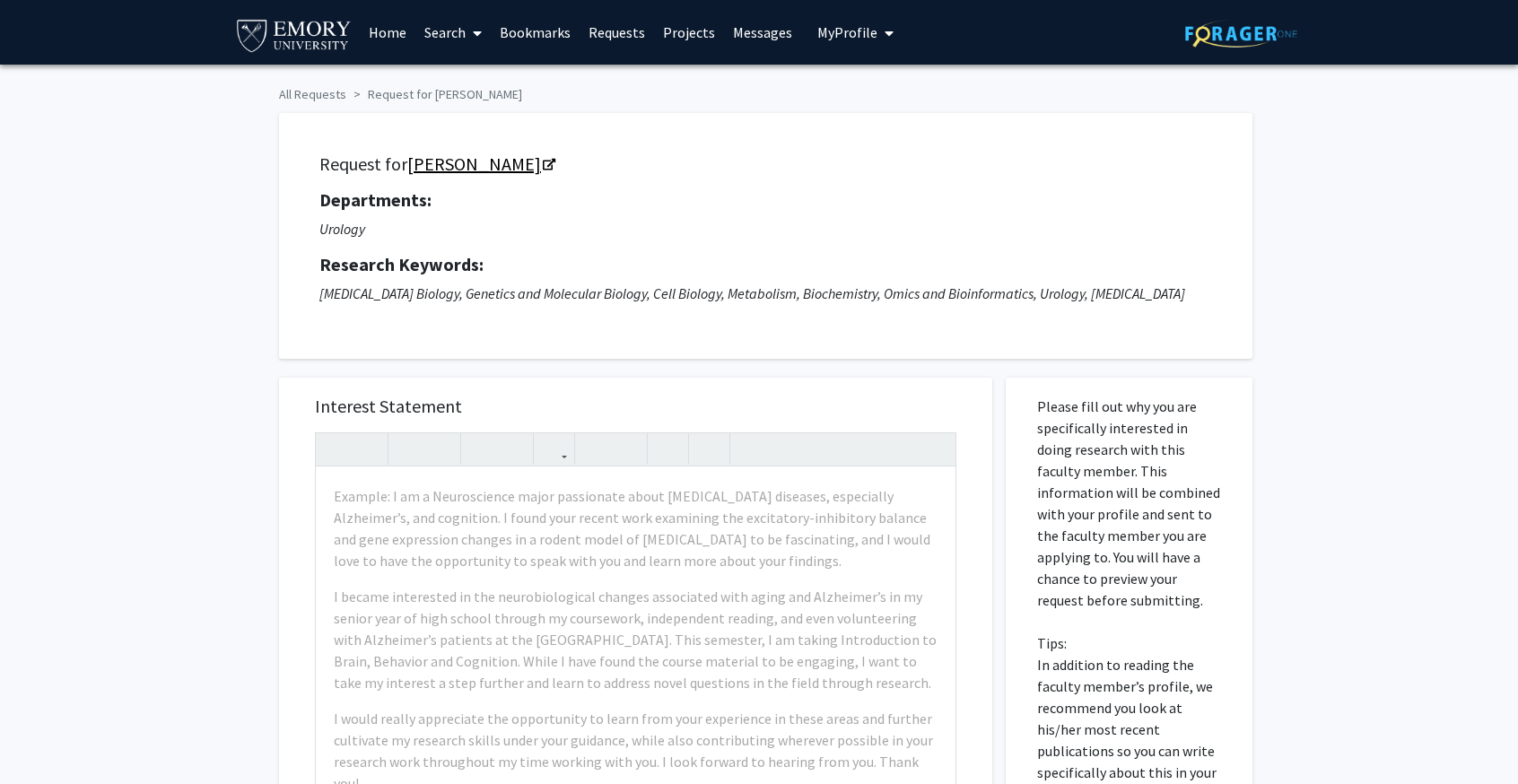
click at [487, 168] on link "[PERSON_NAME]" at bounding box center [480, 163] width 146 height 23
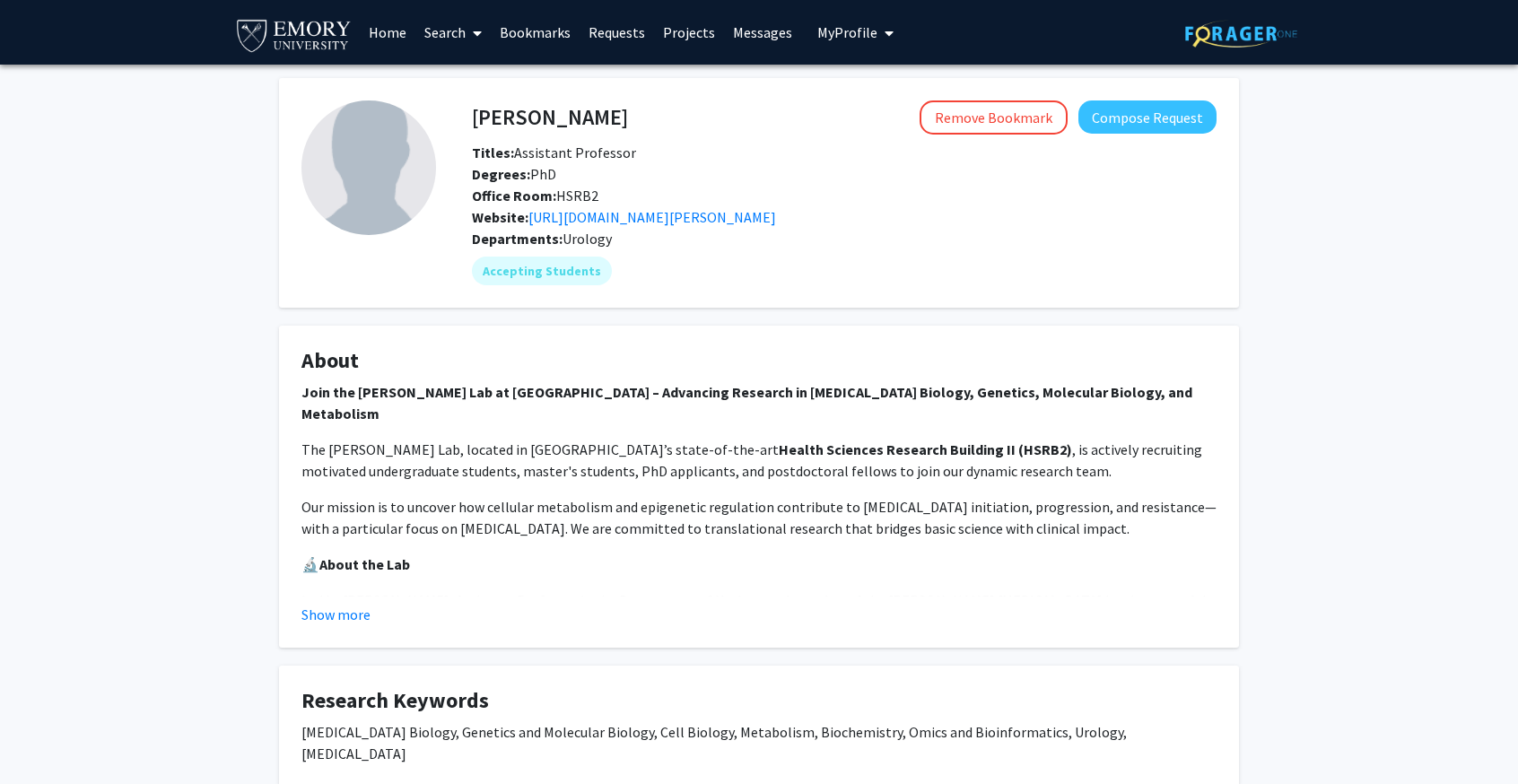
click at [392, 35] on link "Home" at bounding box center [387, 32] width 56 height 63
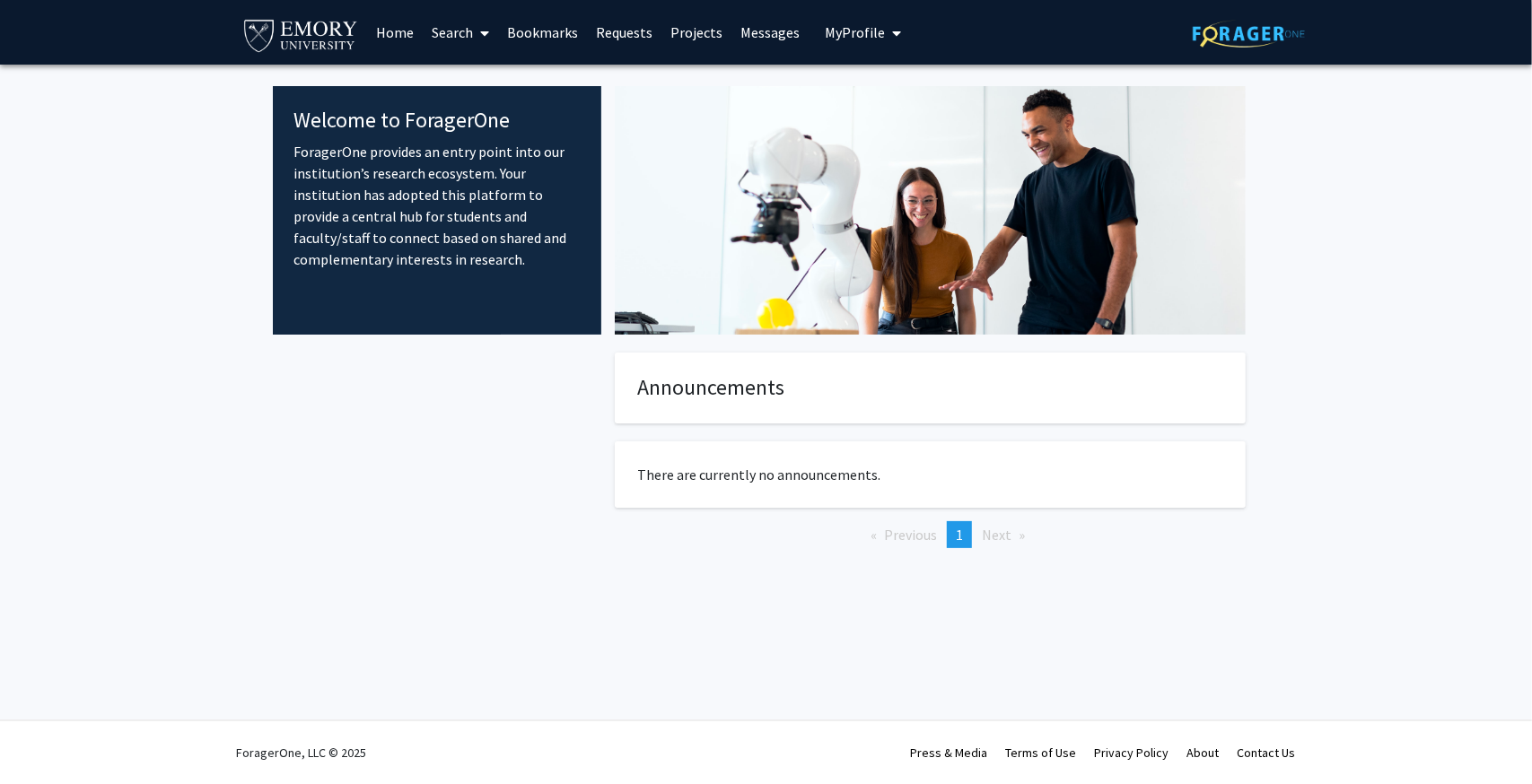
click at [457, 35] on link "Search" at bounding box center [460, 32] width 76 height 63
click at [494, 79] on span "Faculty/Staff" at bounding box center [488, 82] width 131 height 36
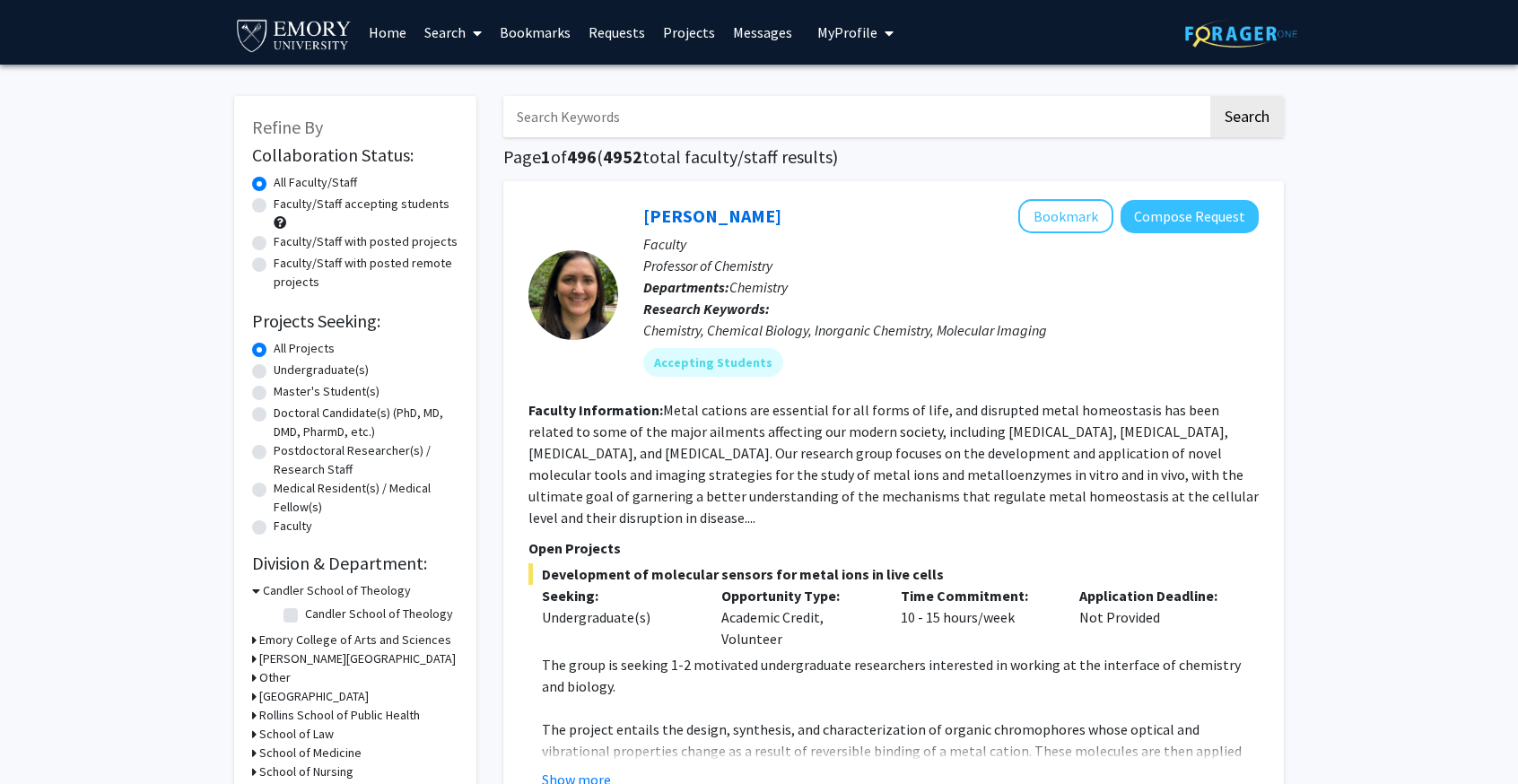
click at [335, 207] on label "Faculty/Staff accepting students" at bounding box center [361, 204] width 176 height 19
click at [286, 206] on input "Faculty/Staff accepting students" at bounding box center [279, 200] width 12 height 12
radio input "true"
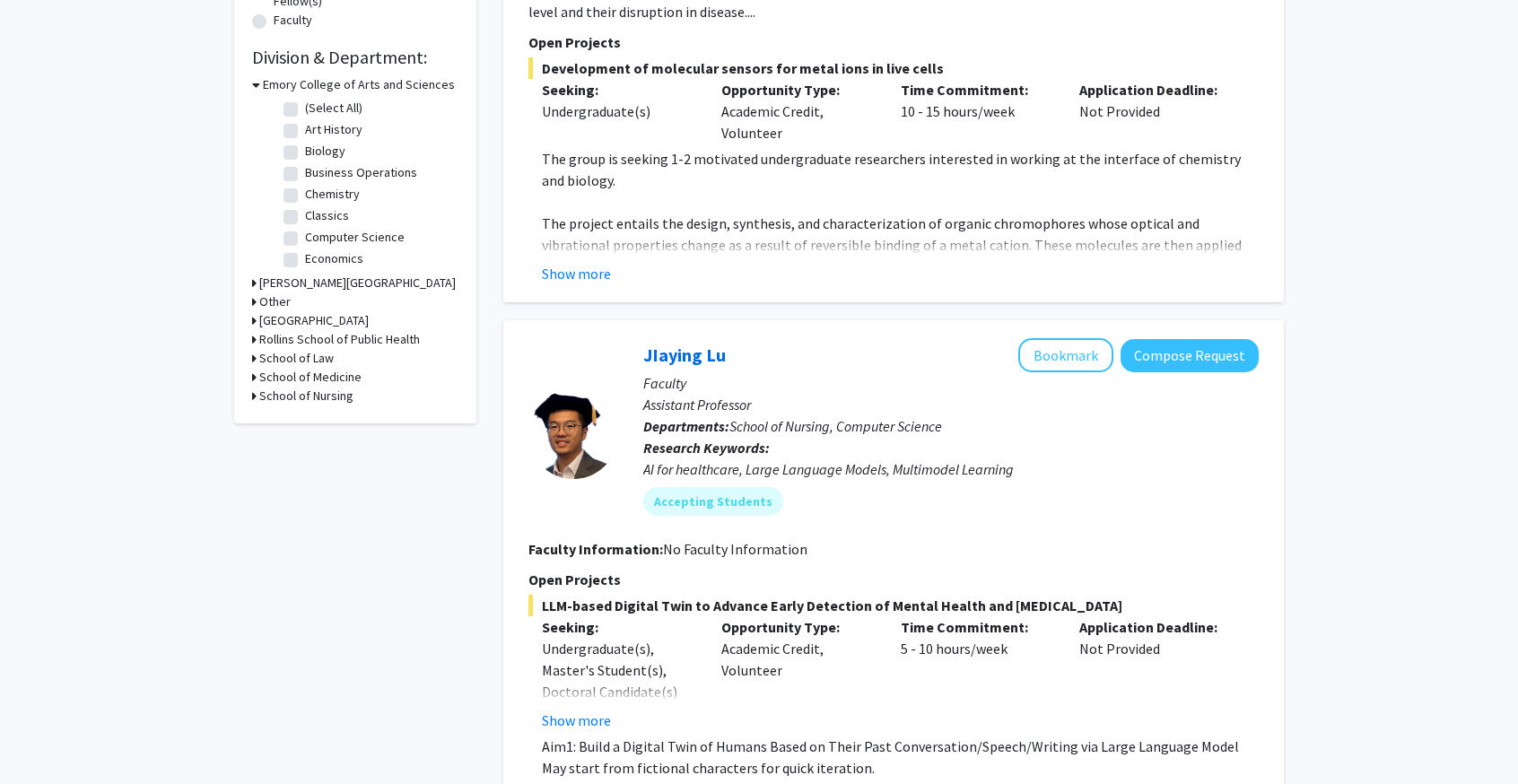
scroll to position [448, 0]
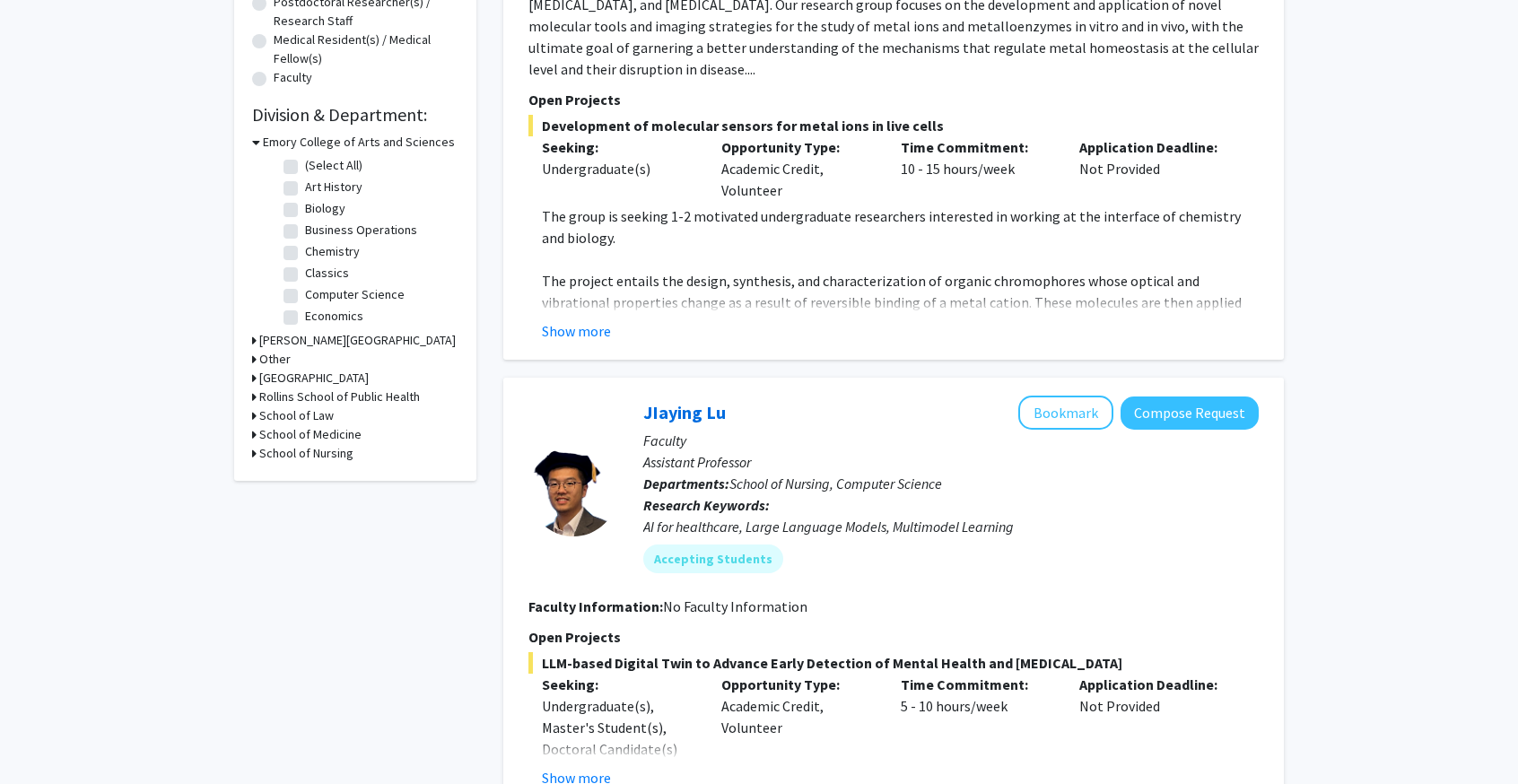
click at [325, 434] on h3 "School of Medicine" at bounding box center [310, 434] width 102 height 19
click at [305, 462] on label "(Select All)" at bounding box center [333, 457] width 58 height 19
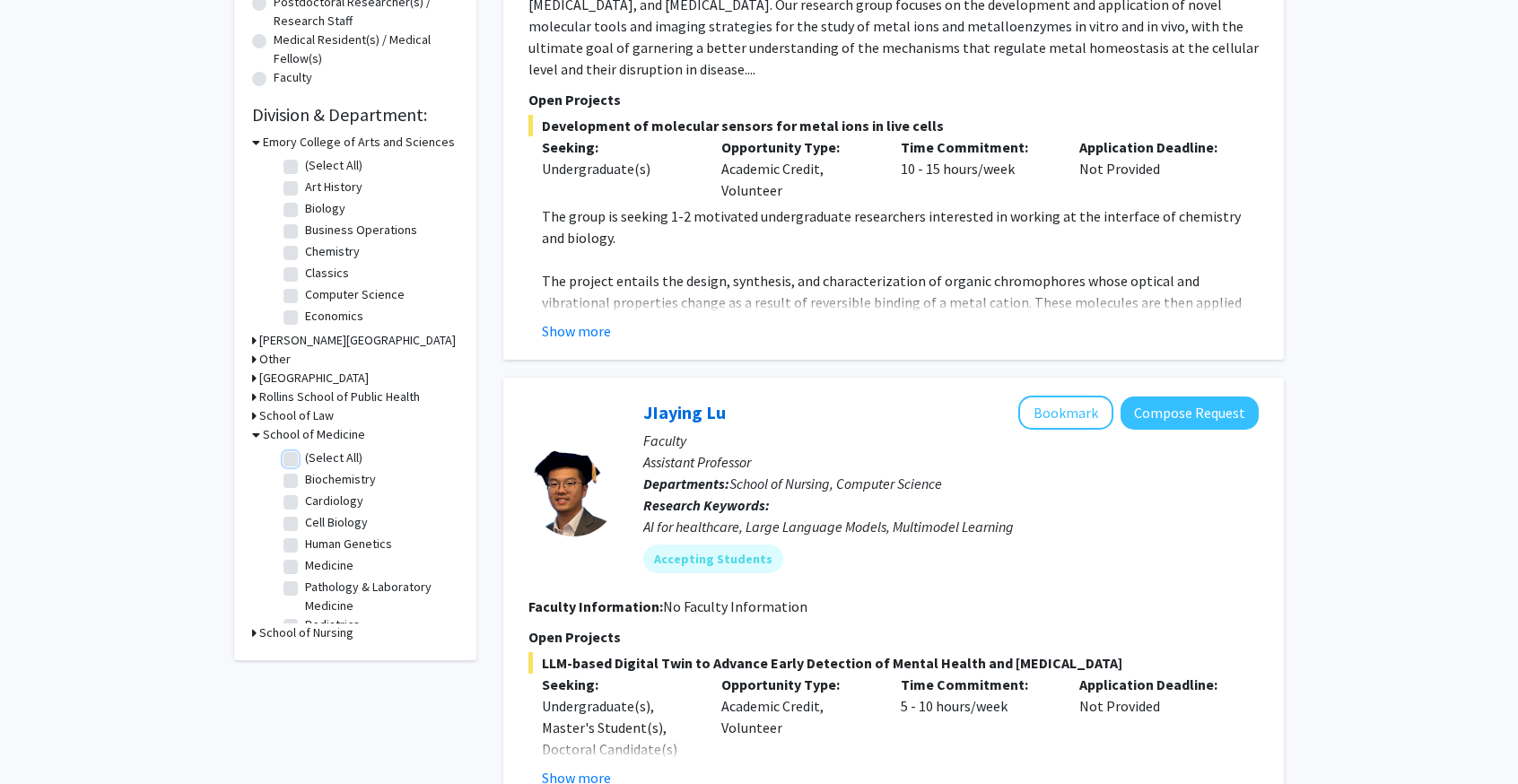
click at [305, 460] on input "(Select All)" at bounding box center [310, 454] width 12 height 12
checkbox input "true"
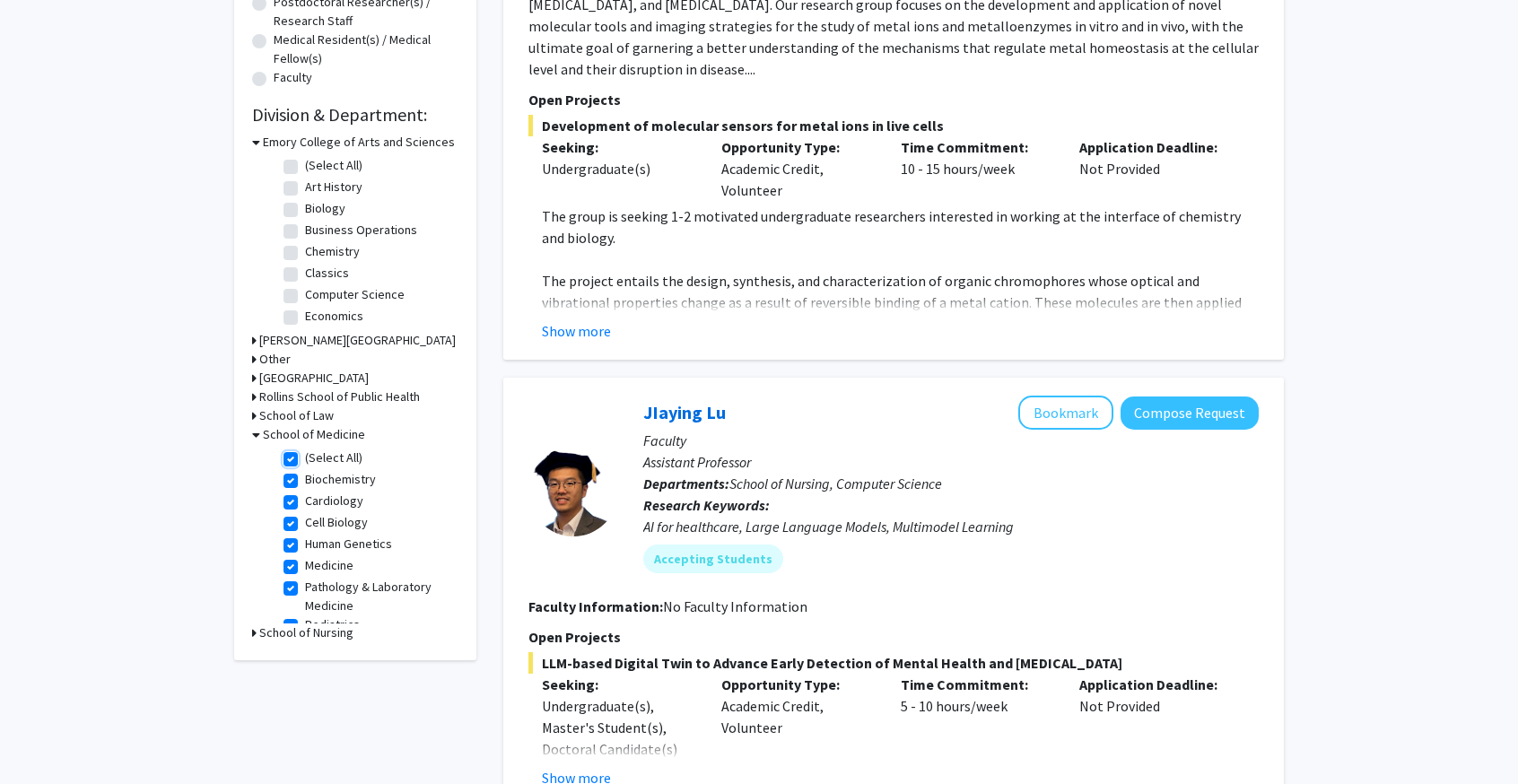
checkbox input "true"
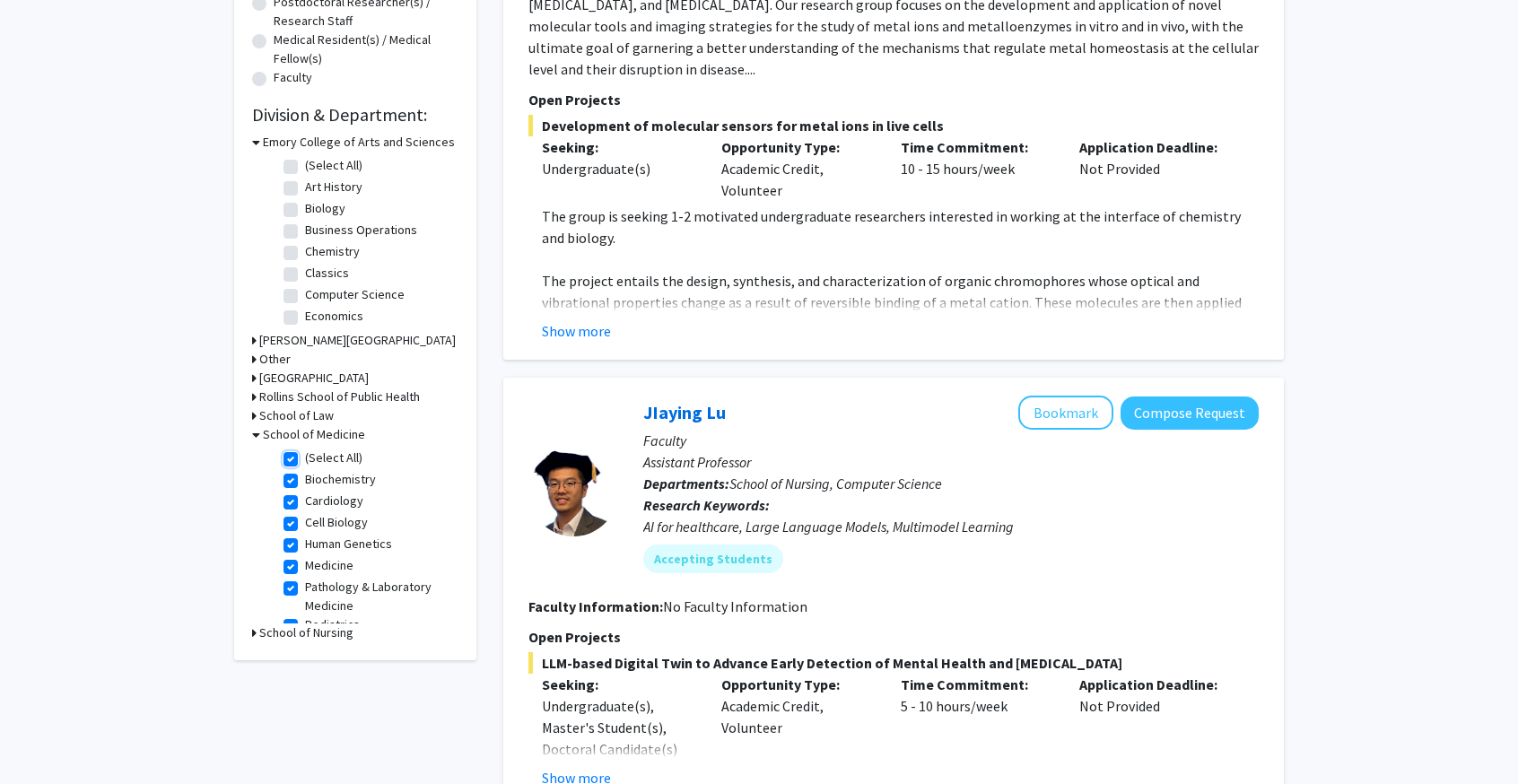
checkbox input "true"
